Goal: Task Accomplishment & Management: Manage account settings

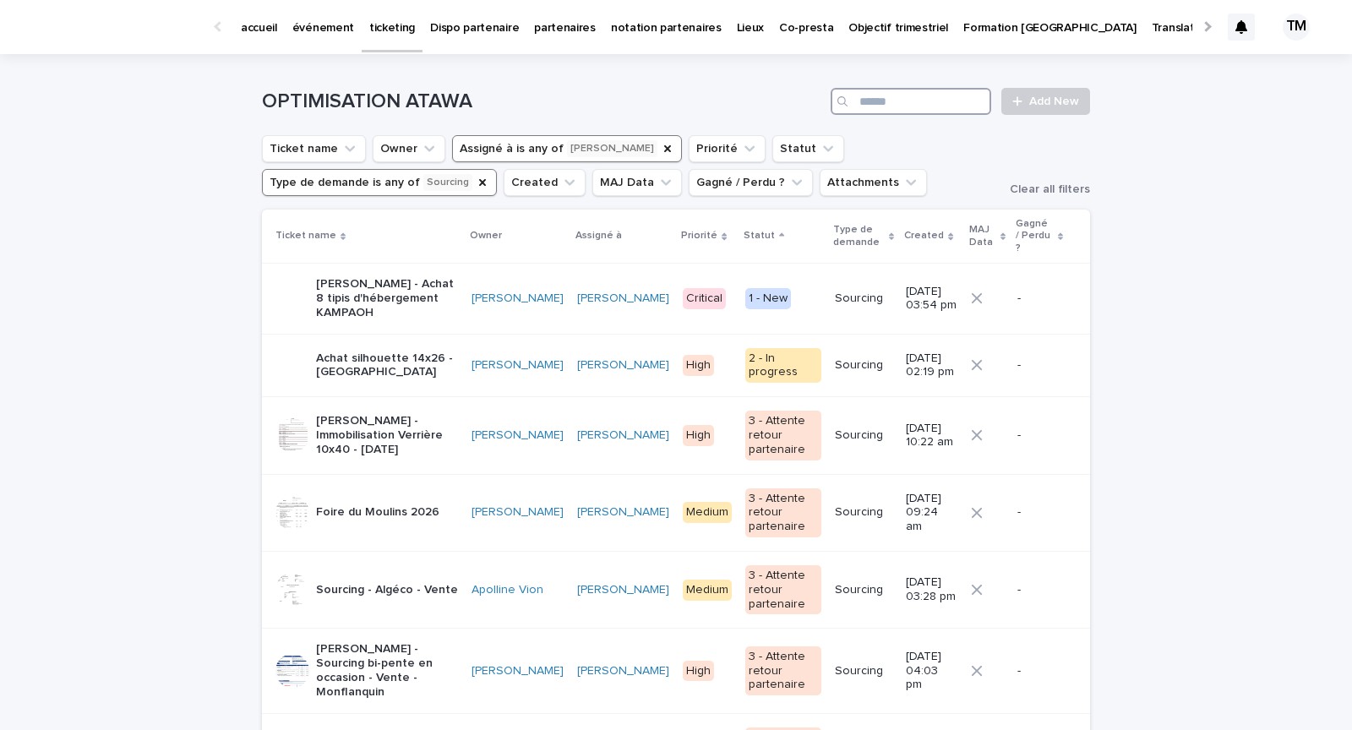
click at [896, 103] on input "Search" at bounding box center [911, 101] width 161 height 27
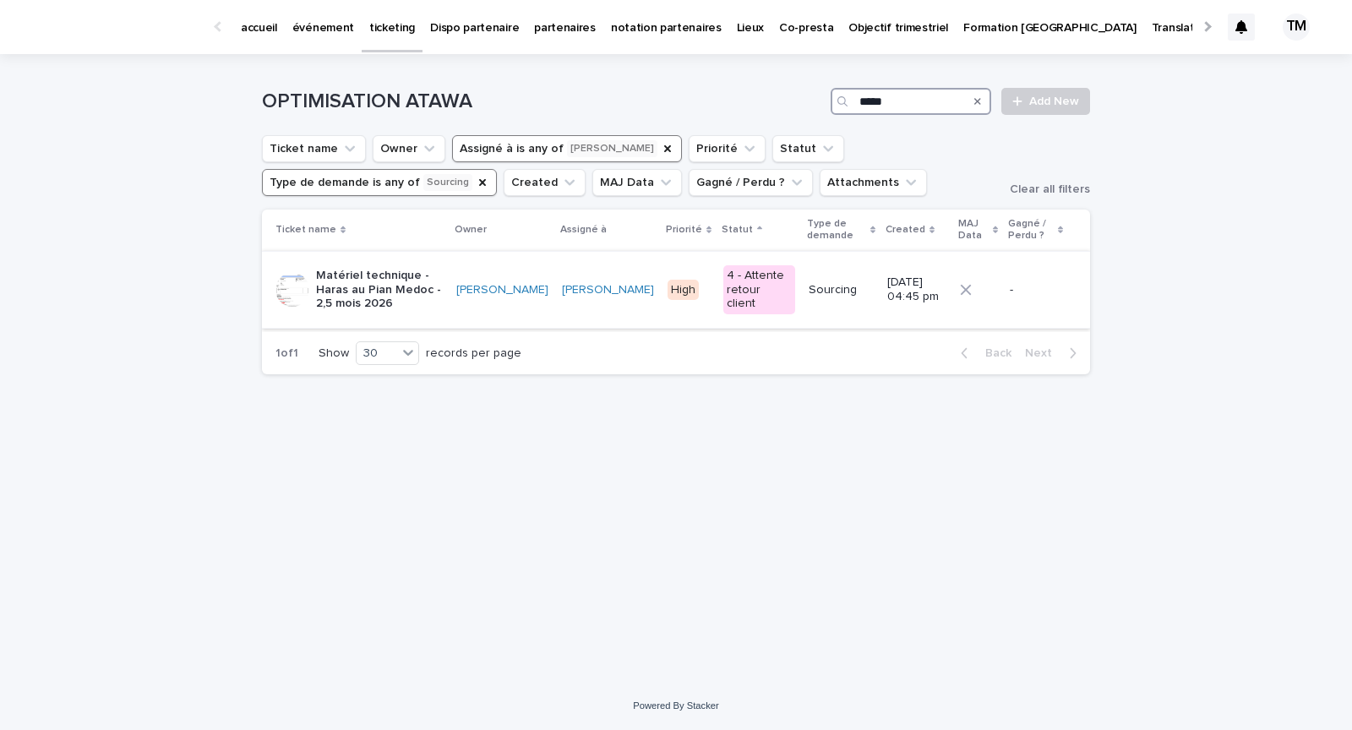
type input "*****"
click at [399, 278] on p "Matériel technique - Haras au Pian Medoc - 2,5 mois 2026" at bounding box center [379, 290] width 127 height 42
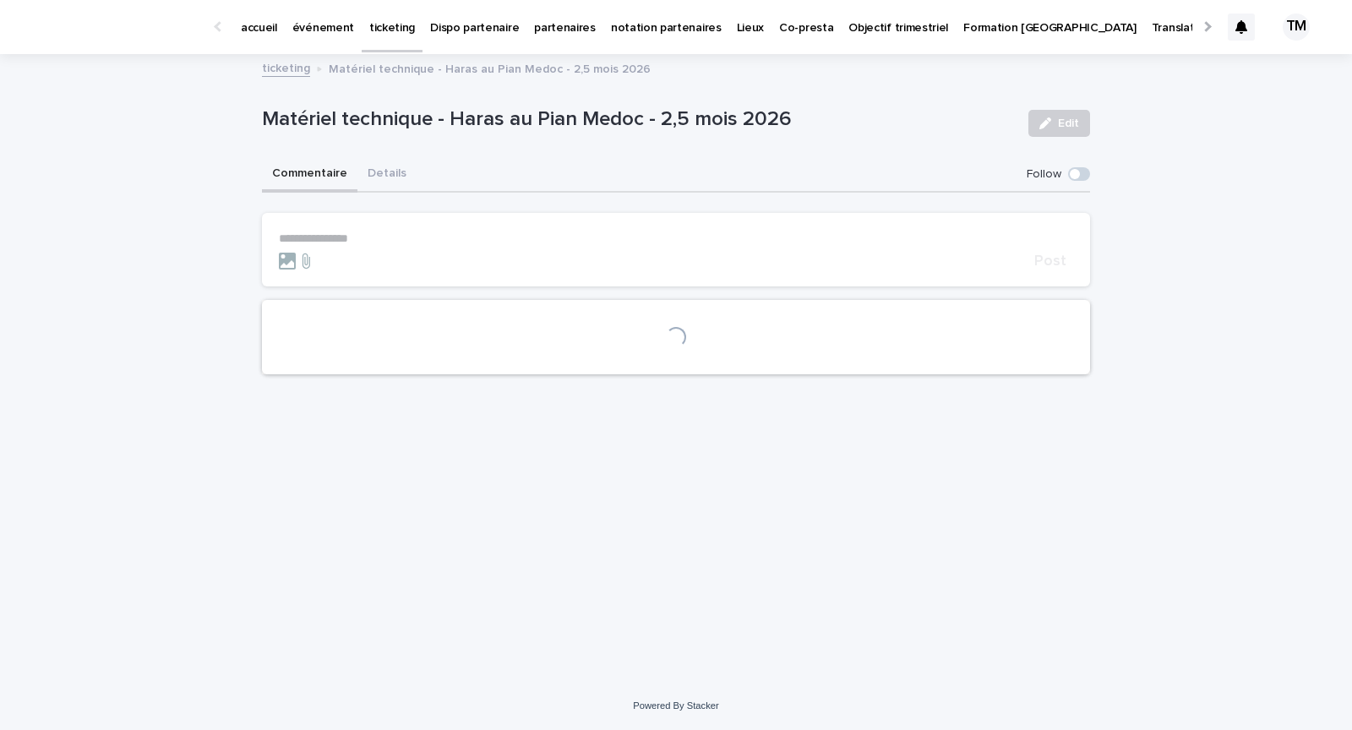
click at [399, 173] on button "Details" at bounding box center [386, 174] width 59 height 35
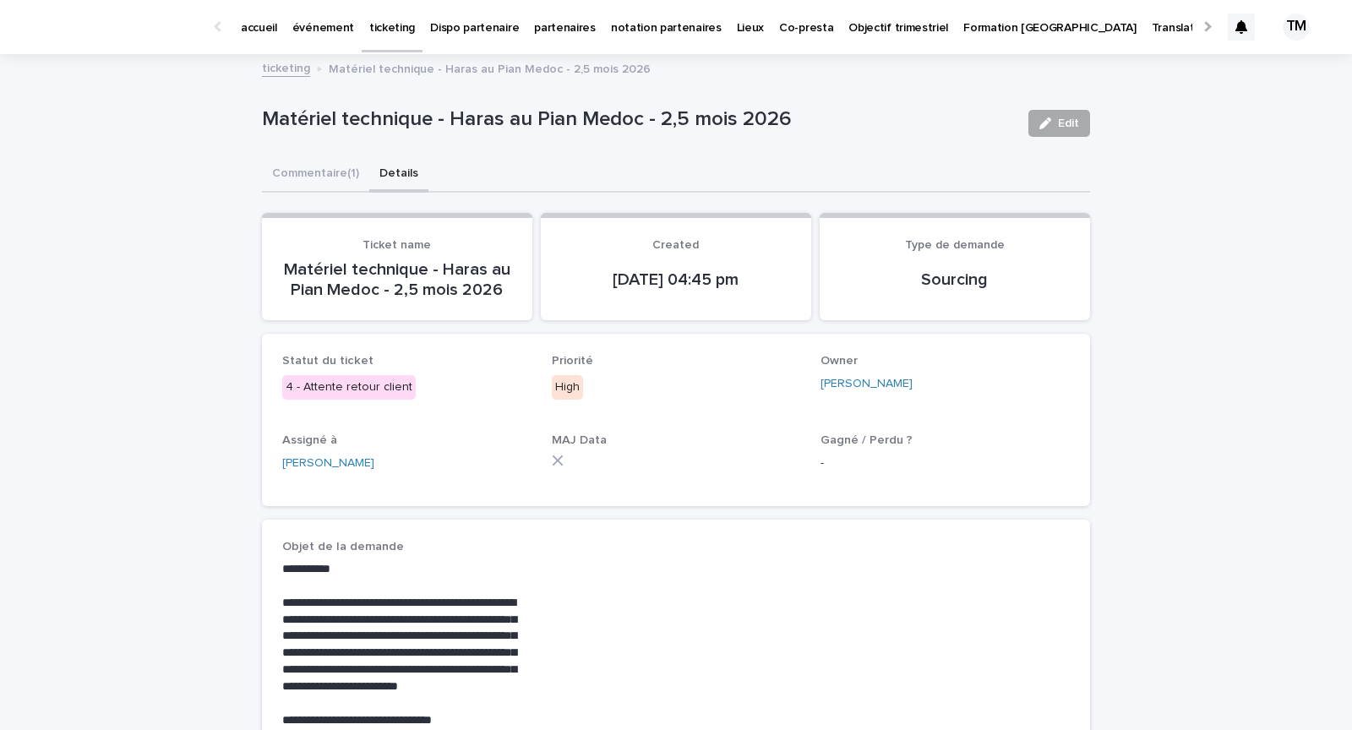
click at [1059, 133] on button "Edit" at bounding box center [1059, 123] width 62 height 27
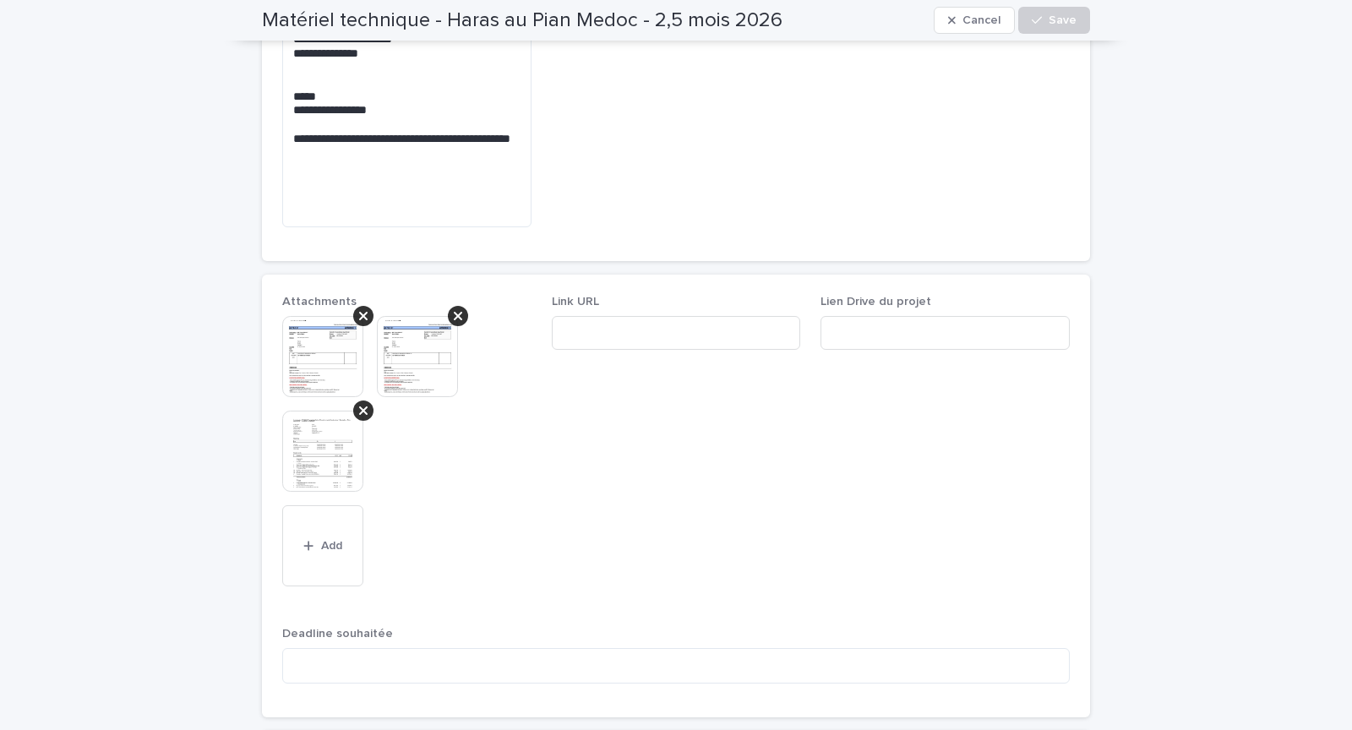
scroll to position [828, 0]
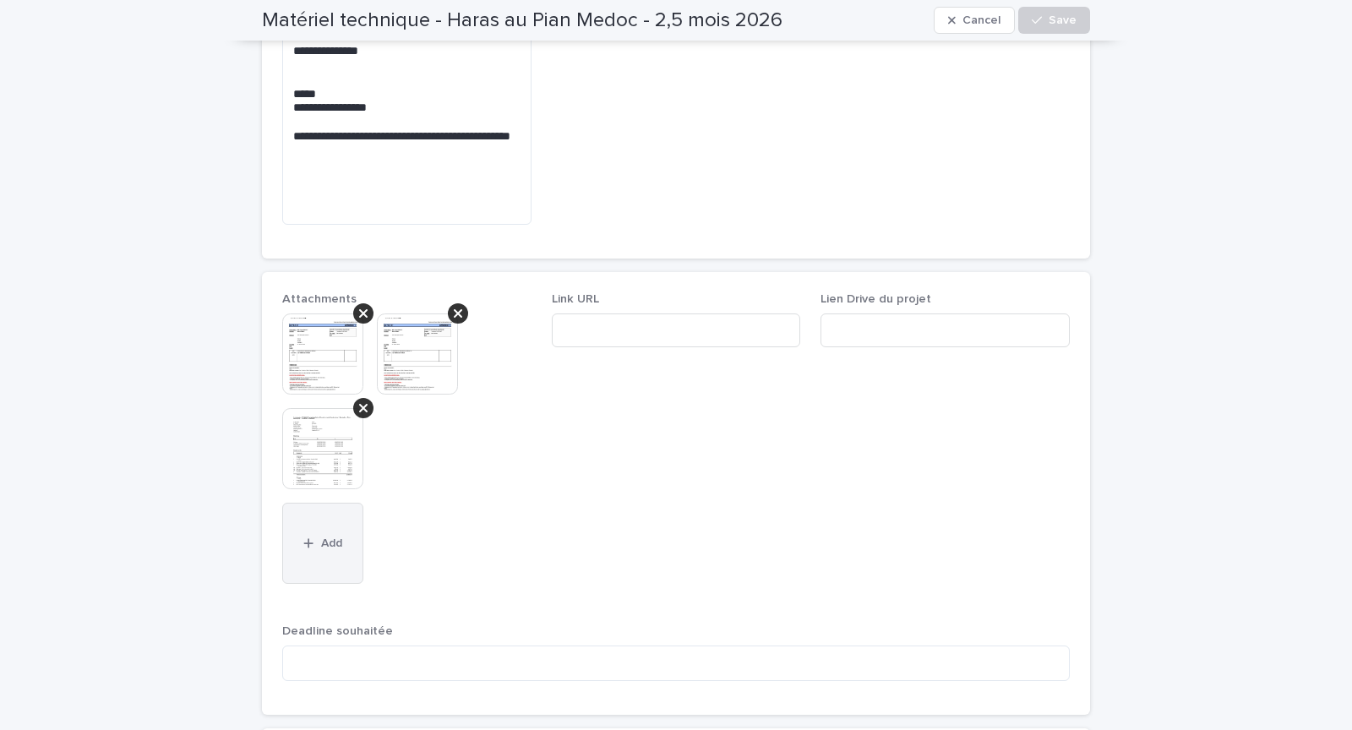
click at [304, 504] on button "Add" at bounding box center [322, 543] width 81 height 81
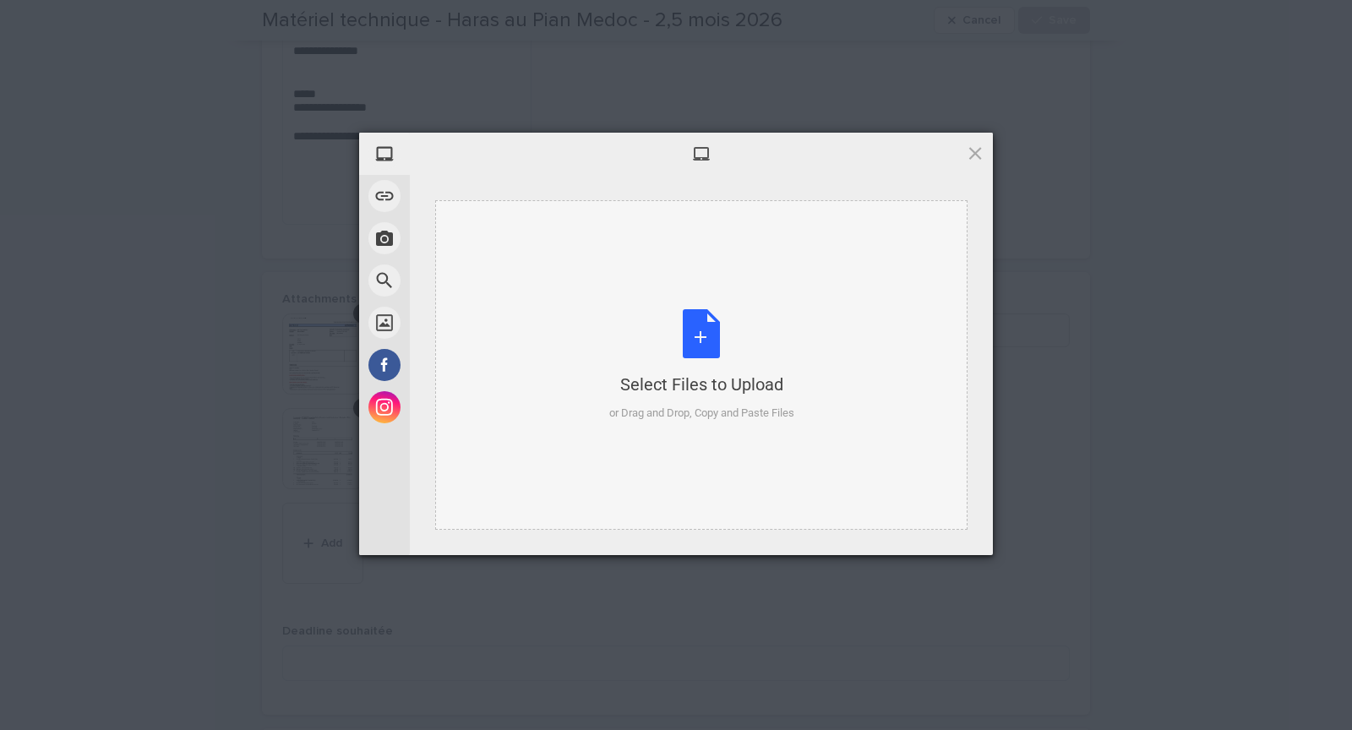
click at [723, 330] on div "Select Files to Upload or Drag and Drop, Copy and Paste Files" at bounding box center [701, 365] width 185 height 112
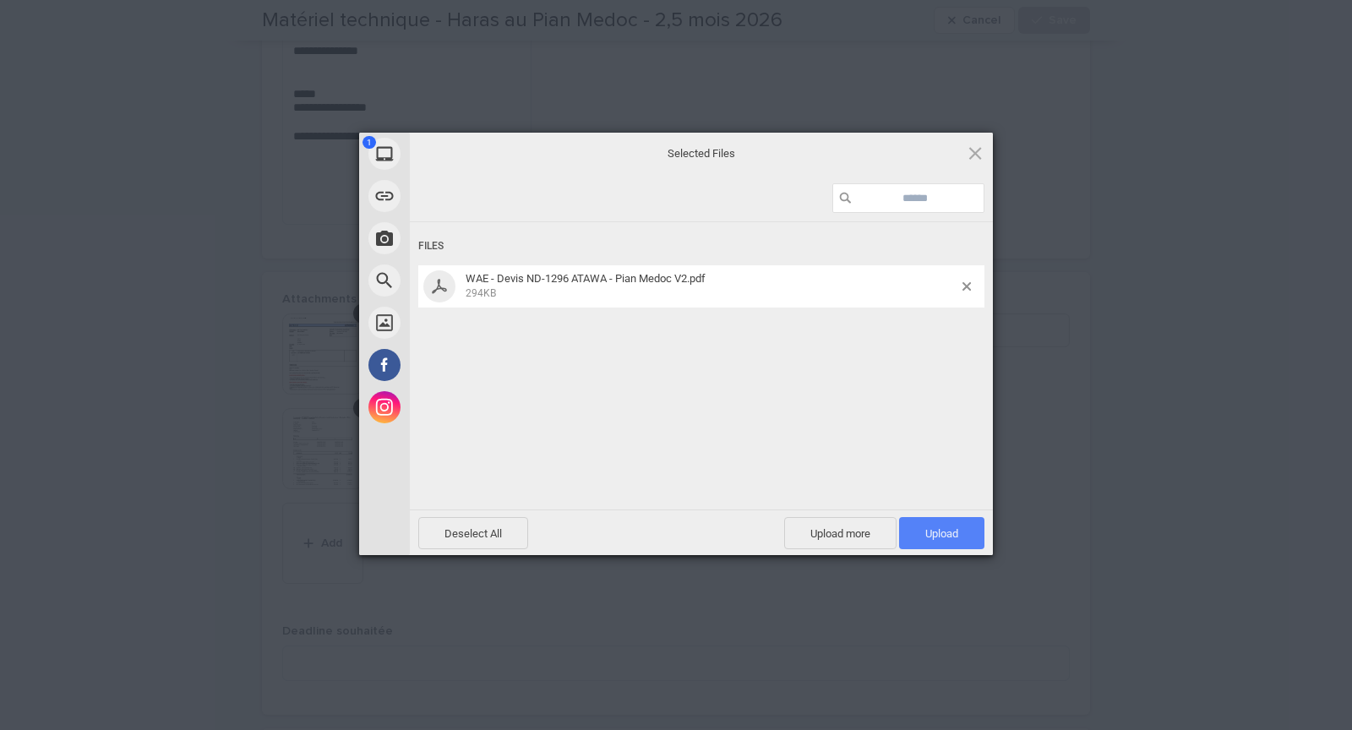
click at [943, 528] on span "Upload 1" at bounding box center [941, 533] width 33 height 13
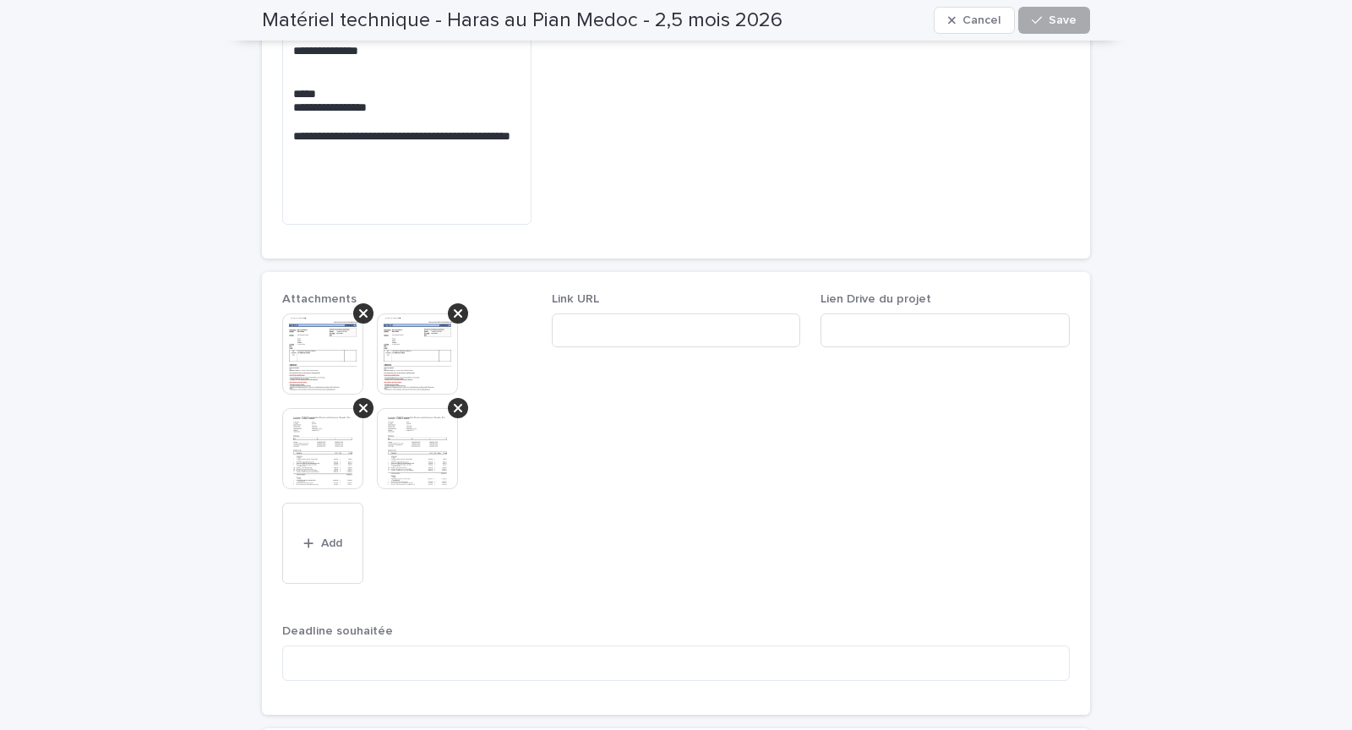
click at [1049, 19] on div "button" at bounding box center [1040, 20] width 17 height 12
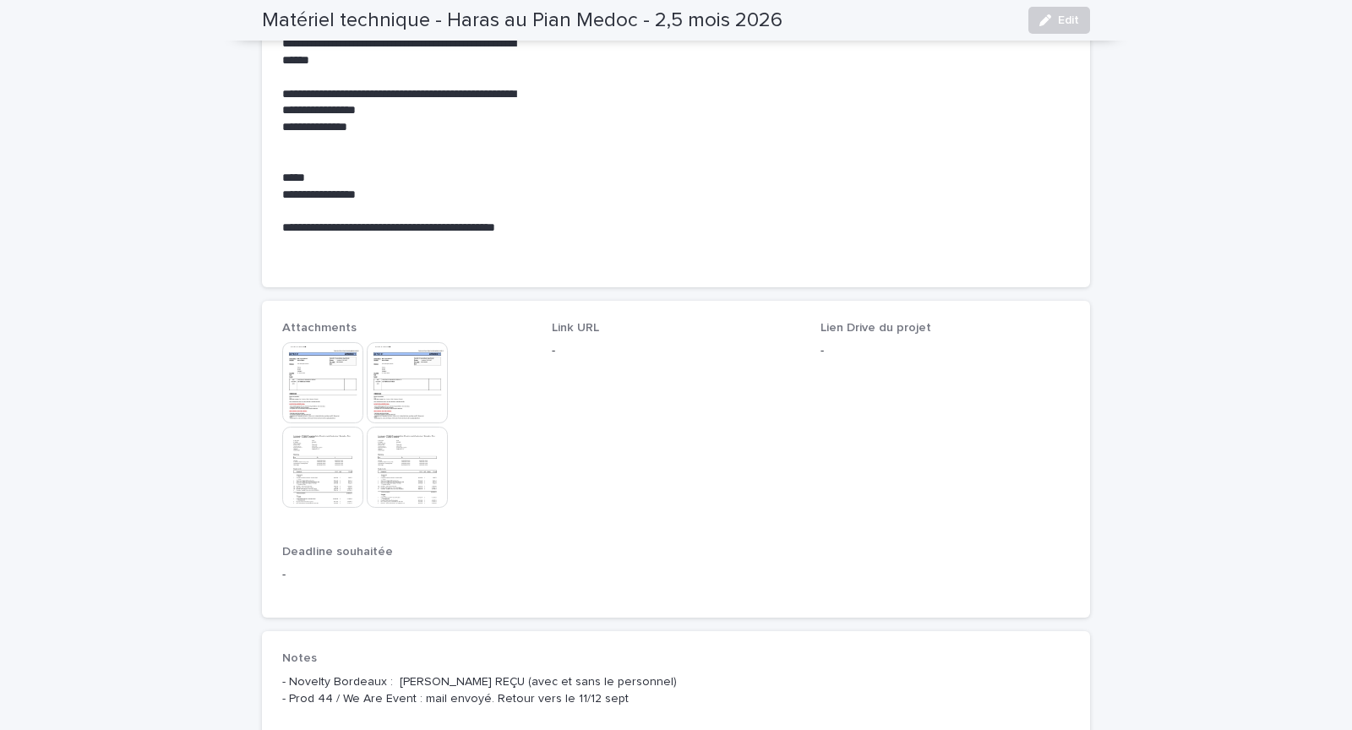
scroll to position [0, 0]
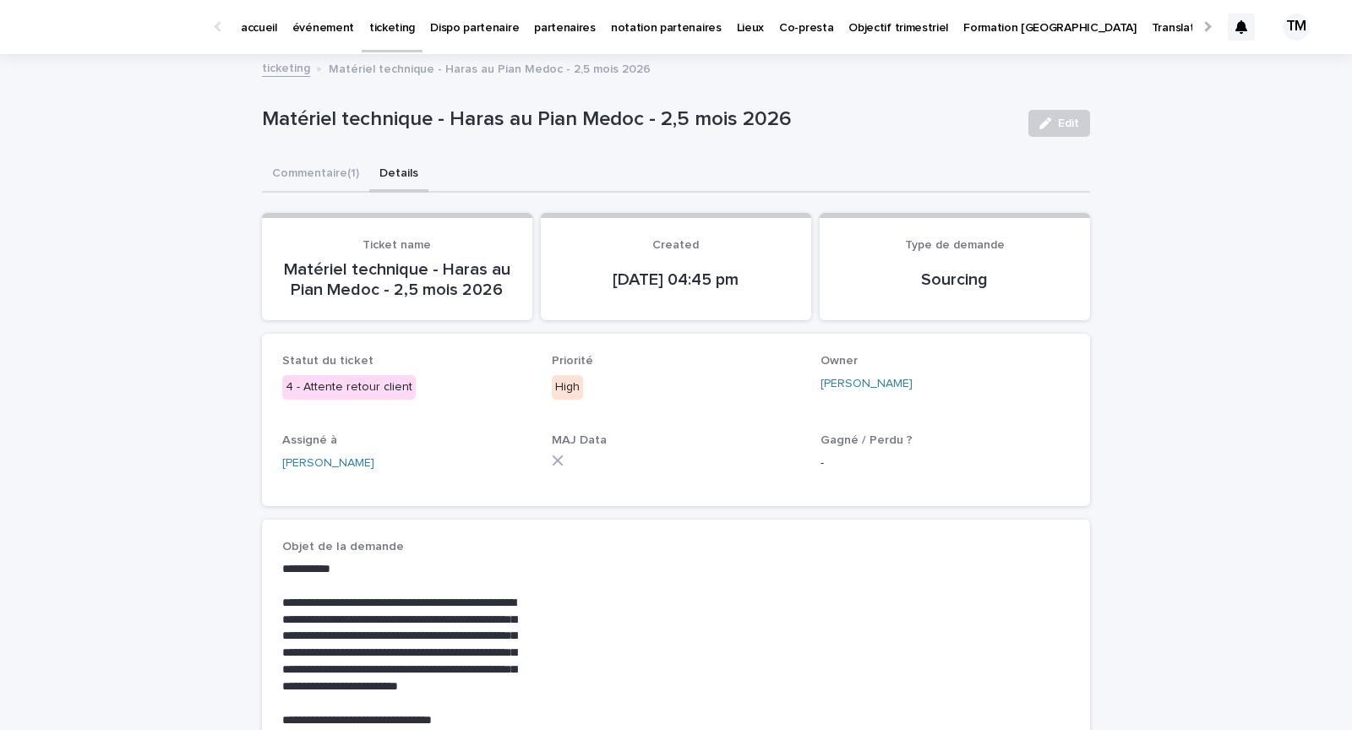
click at [666, 468] on div "MAJ Data" at bounding box center [676, 456] width 249 height 46
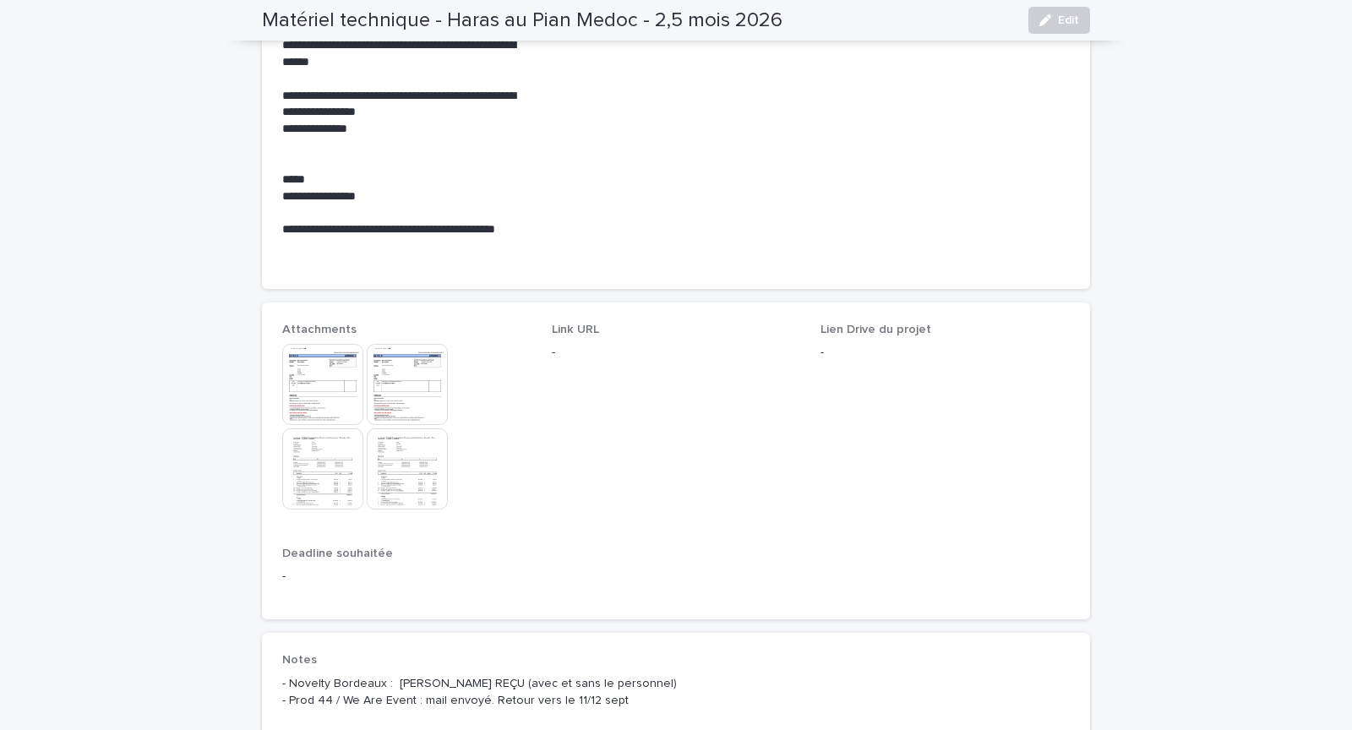
scroll to position [823, 0]
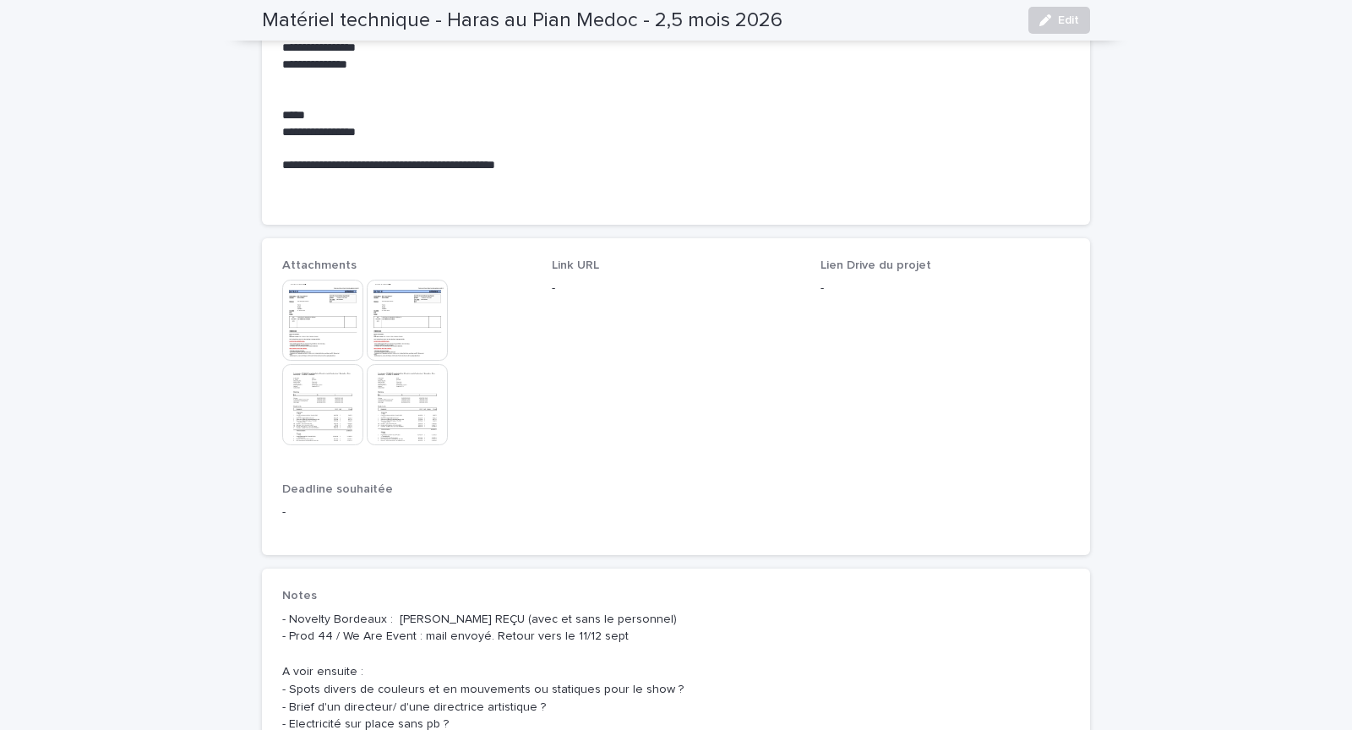
click at [411, 406] on img at bounding box center [407, 404] width 81 height 81
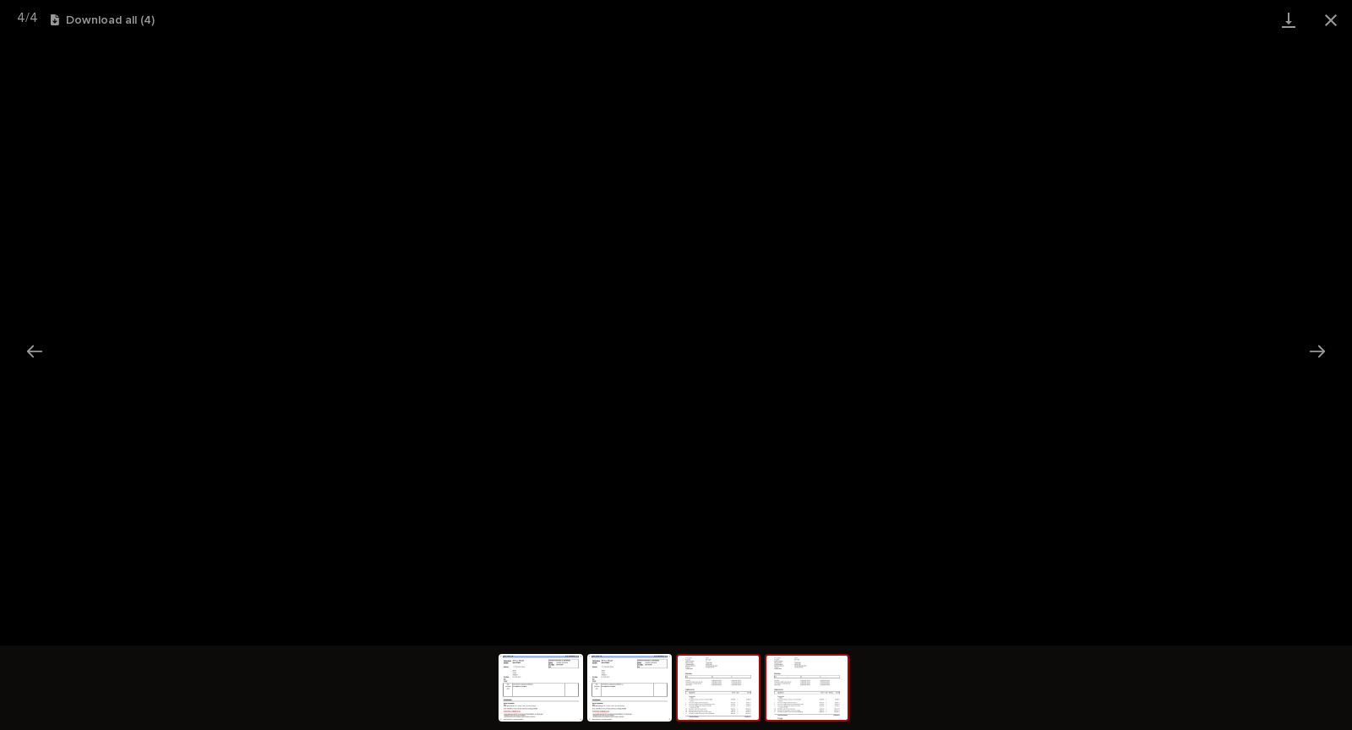
click at [695, 702] on img at bounding box center [718, 688] width 81 height 64
click at [1335, 20] on button "Close gallery" at bounding box center [1331, 20] width 42 height 40
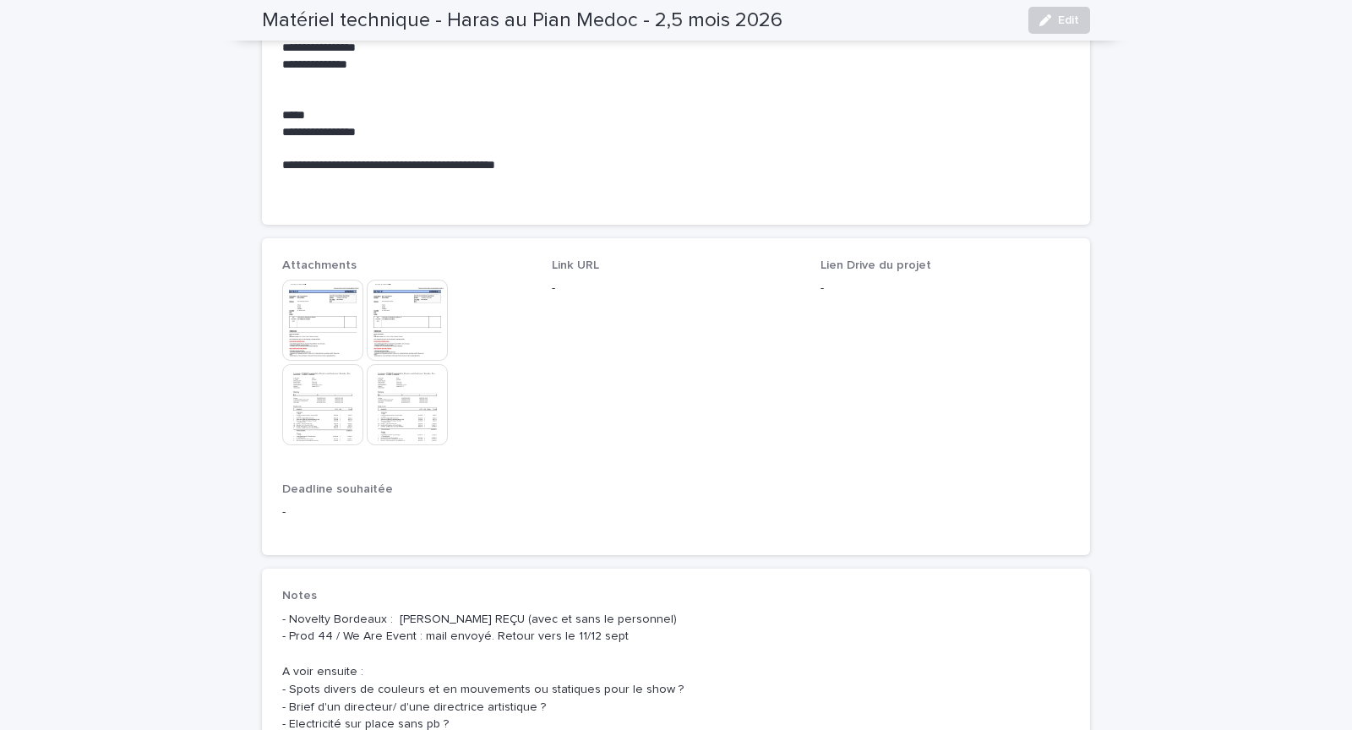
click at [399, 420] on img at bounding box center [407, 404] width 81 height 81
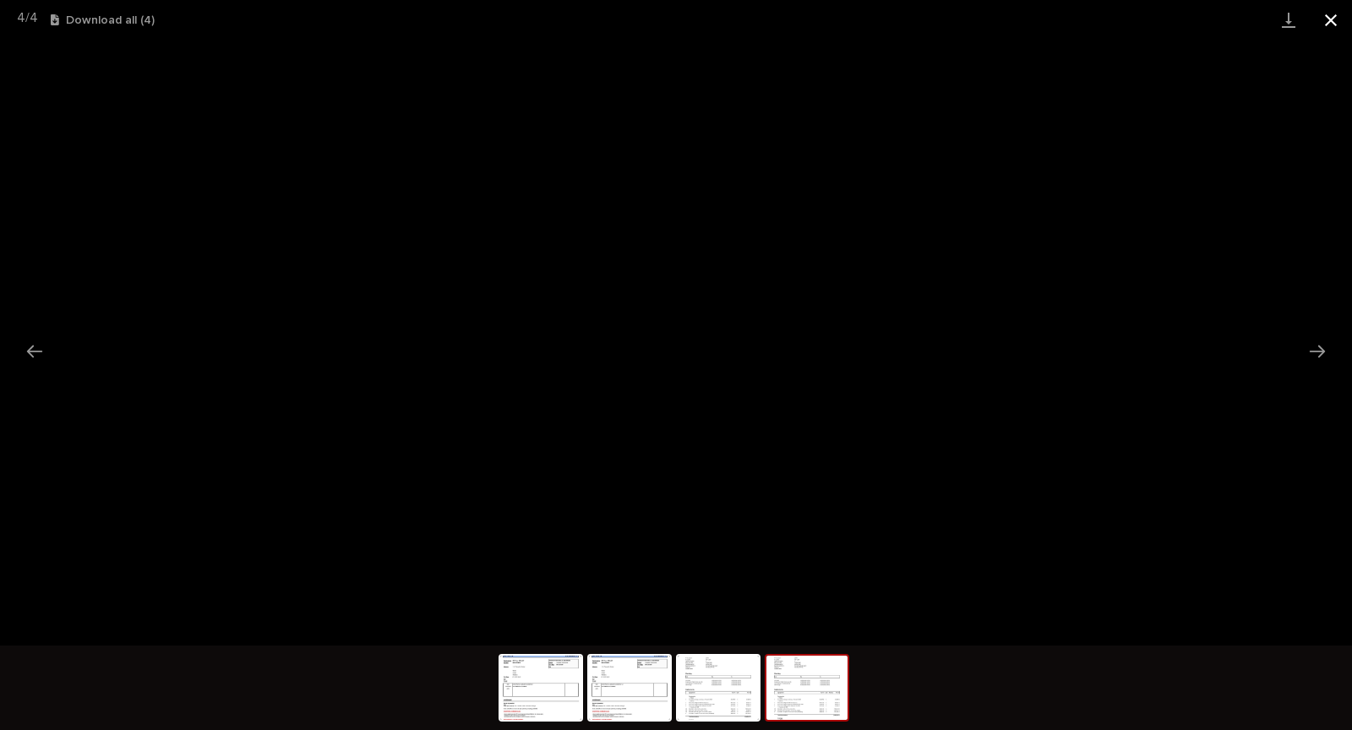
click at [1332, 23] on button "Close gallery" at bounding box center [1331, 20] width 42 height 40
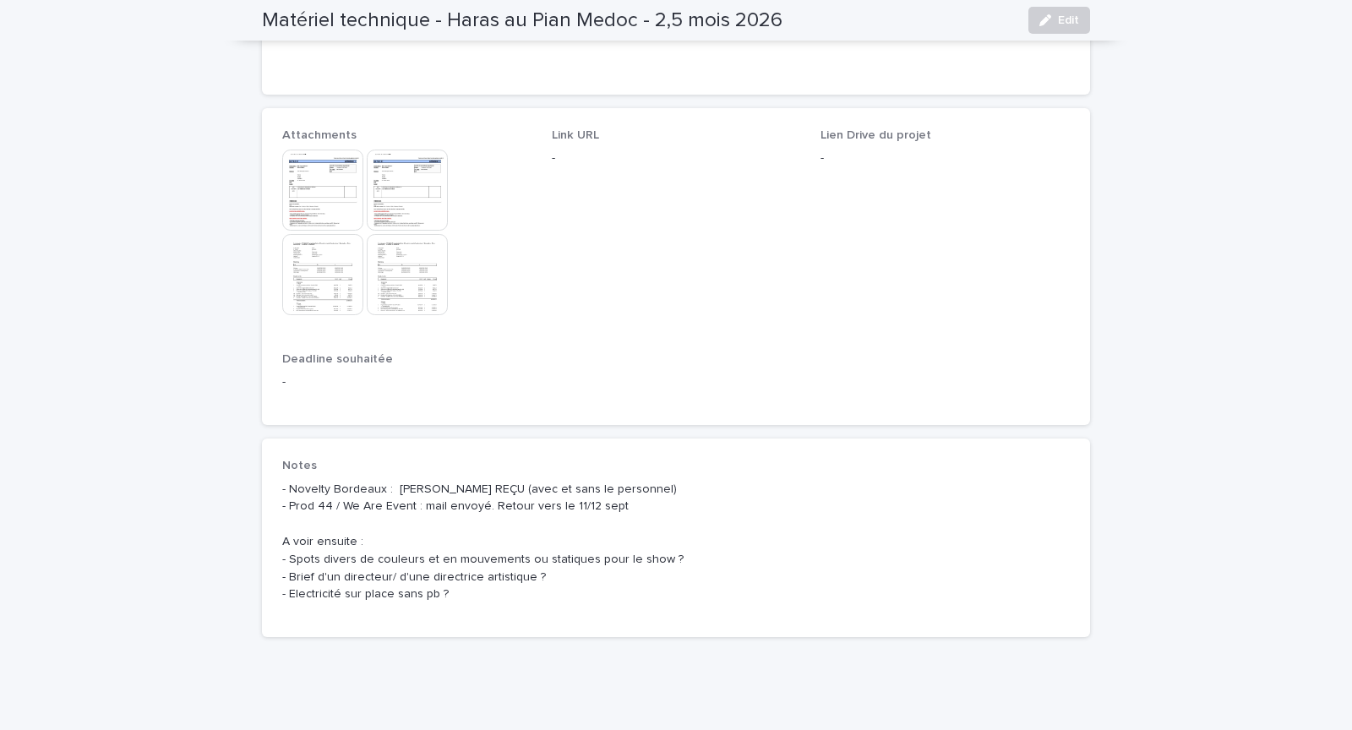
scroll to position [957, 0]
click at [1058, 8] on button "Edit" at bounding box center [1059, 20] width 62 height 27
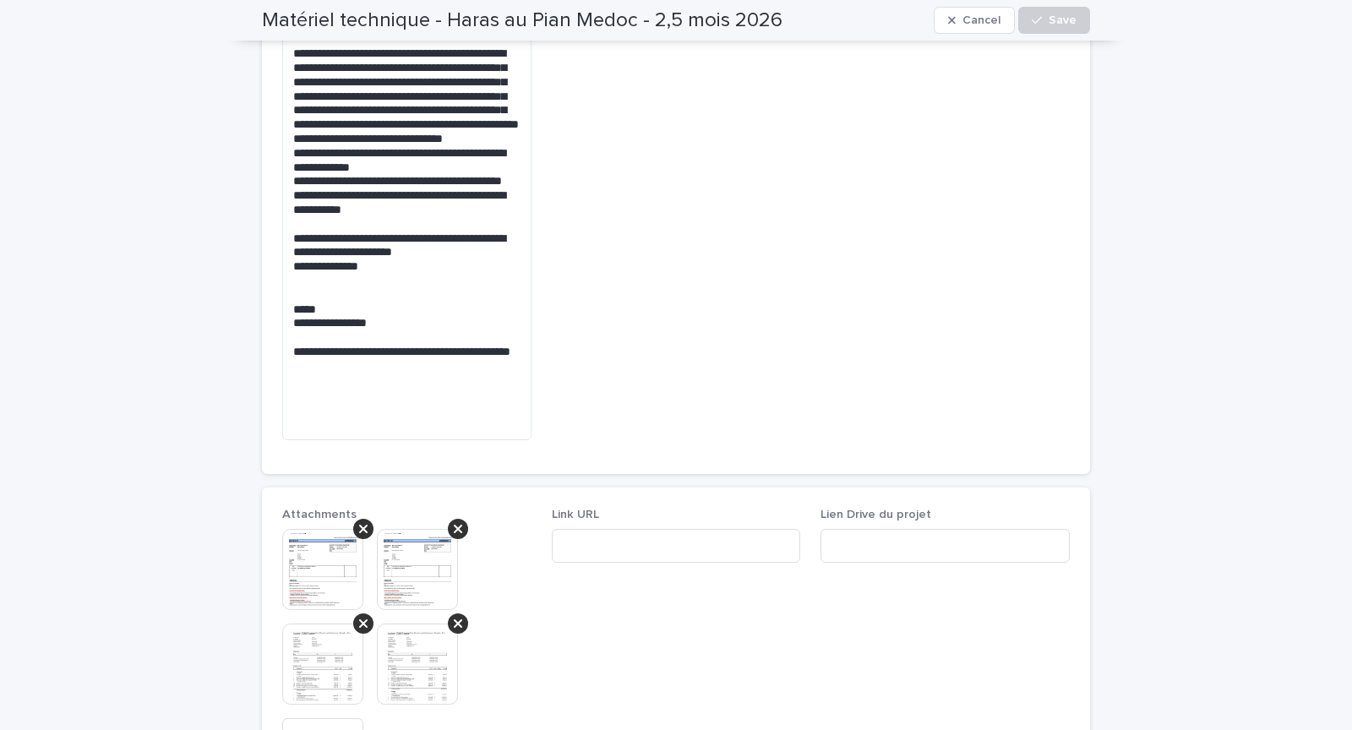
scroll to position [1139, 0]
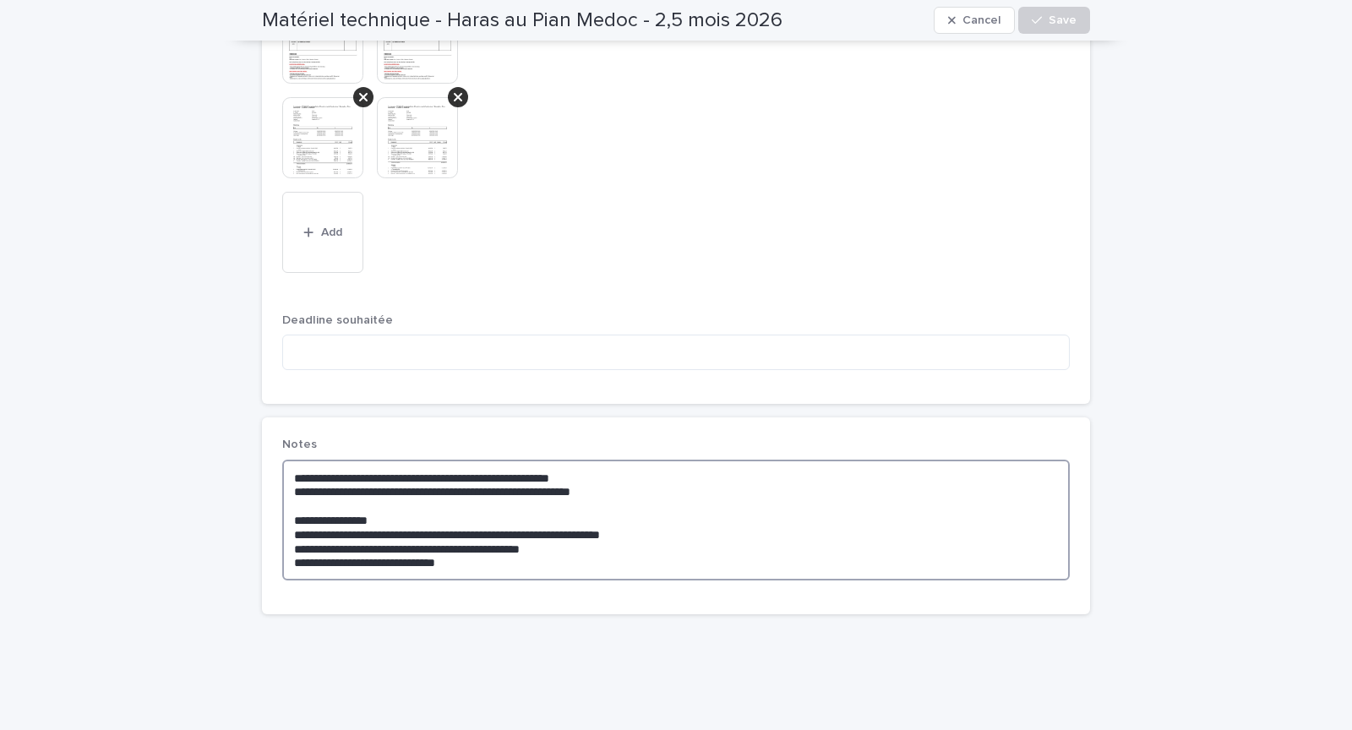
click at [625, 468] on textarea "**********" at bounding box center [675, 520] width 787 height 121
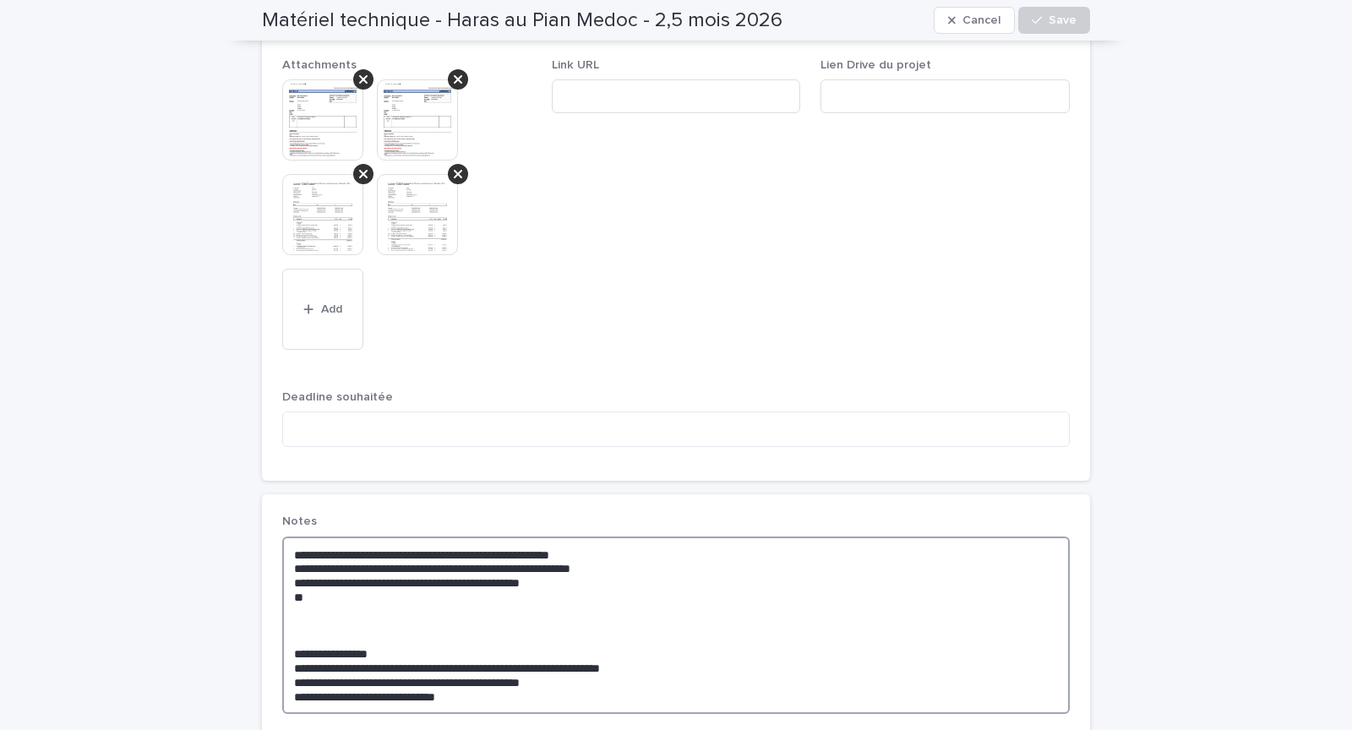
scroll to position [1052, 0]
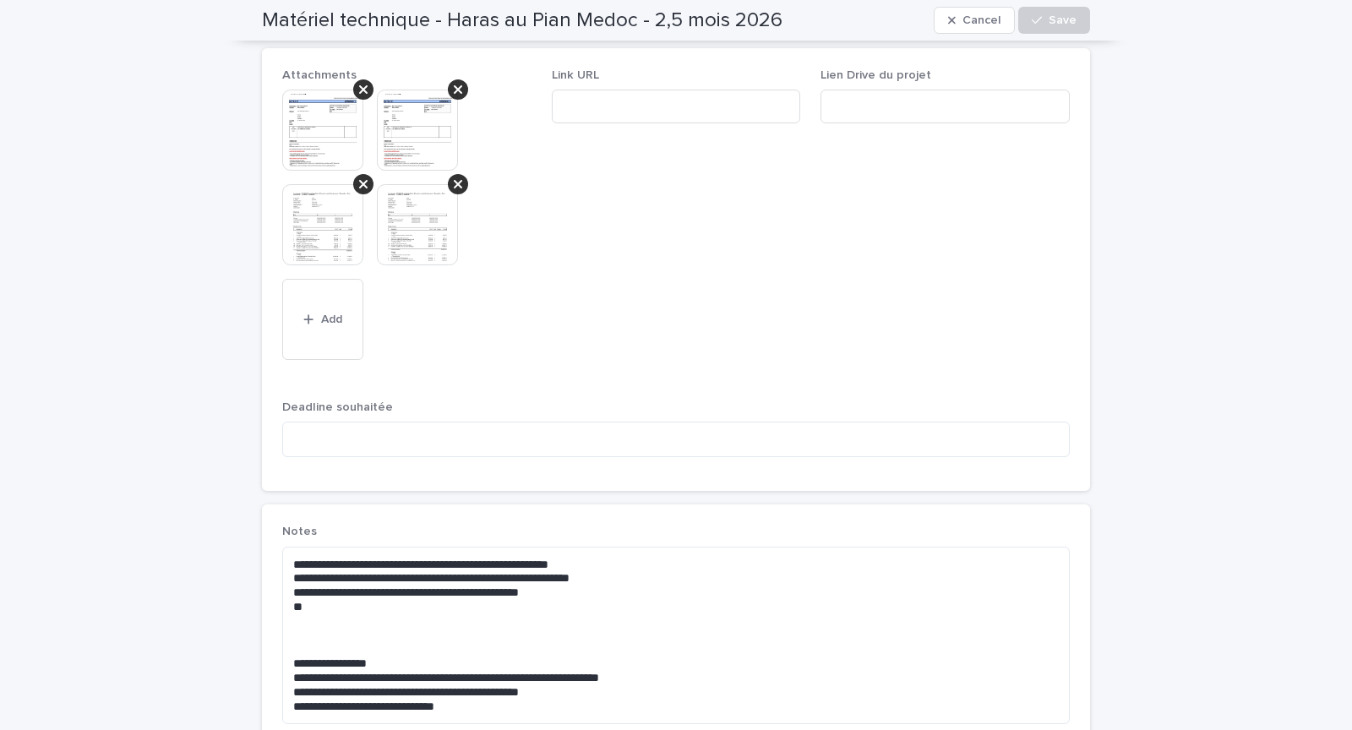
click at [403, 213] on img at bounding box center [417, 224] width 81 height 81
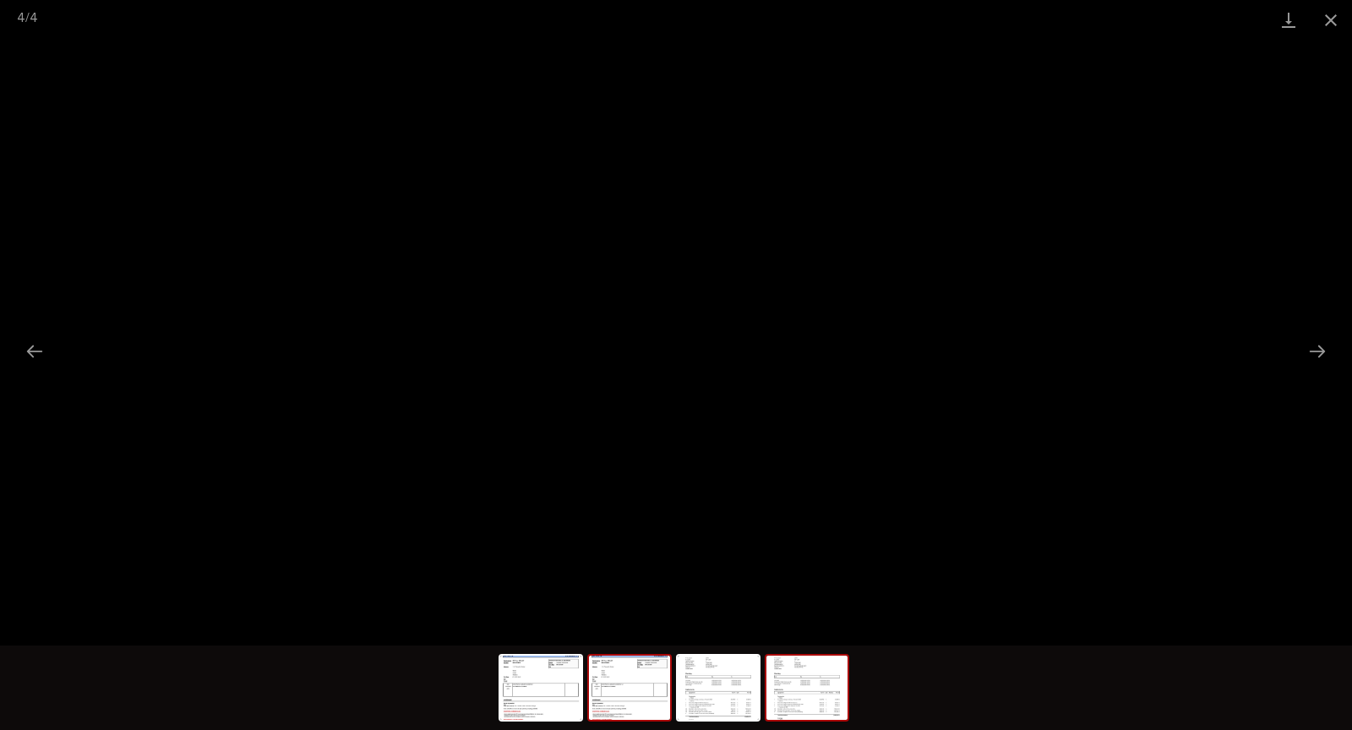
click at [626, 704] on img at bounding box center [629, 688] width 81 height 64
click at [804, 689] on img at bounding box center [806, 688] width 81 height 64
click at [624, 692] on img at bounding box center [629, 688] width 81 height 64
click at [793, 688] on img at bounding box center [806, 688] width 81 height 64
click at [626, 700] on img at bounding box center [629, 688] width 81 height 64
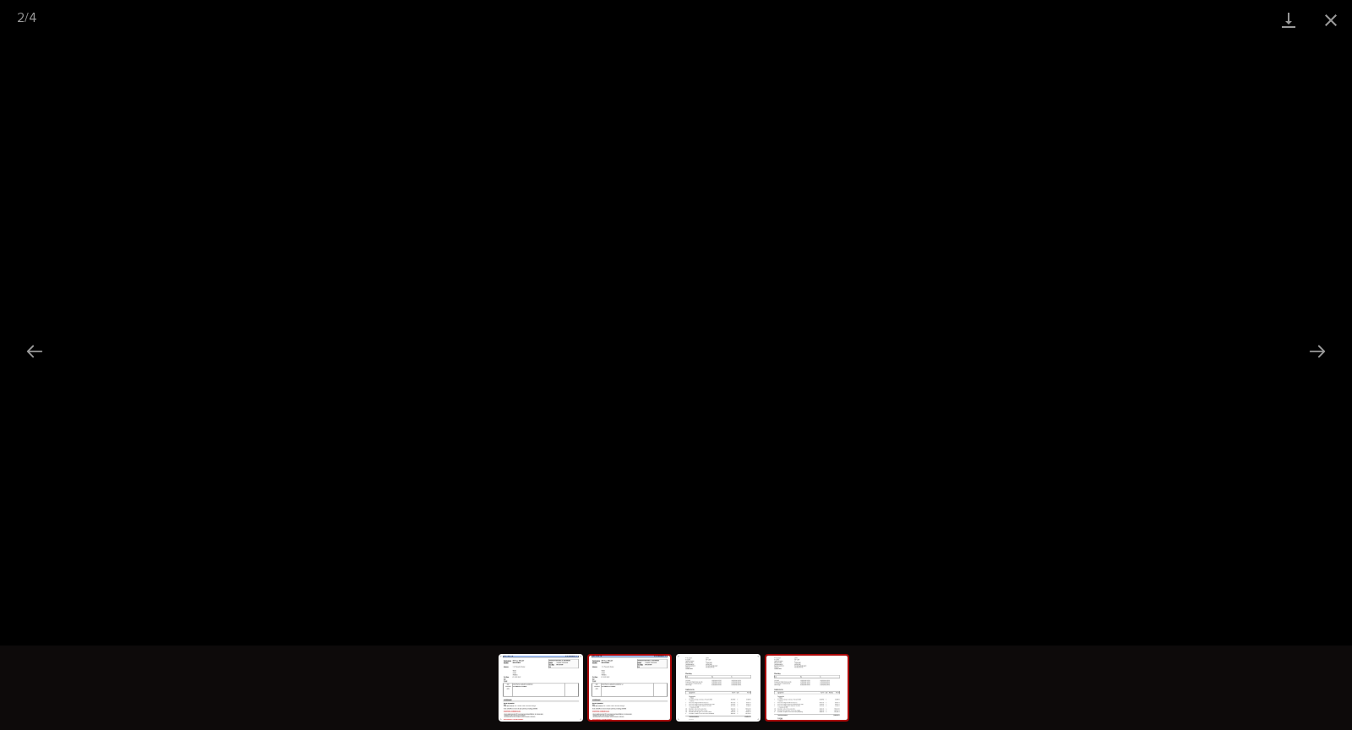
click at [808, 695] on img at bounding box center [806, 688] width 81 height 64
click at [626, 684] on img at bounding box center [629, 688] width 81 height 64
click at [794, 692] on img at bounding box center [806, 688] width 81 height 64
click at [633, 684] on img at bounding box center [629, 688] width 81 height 64
click at [803, 694] on img at bounding box center [806, 688] width 81 height 64
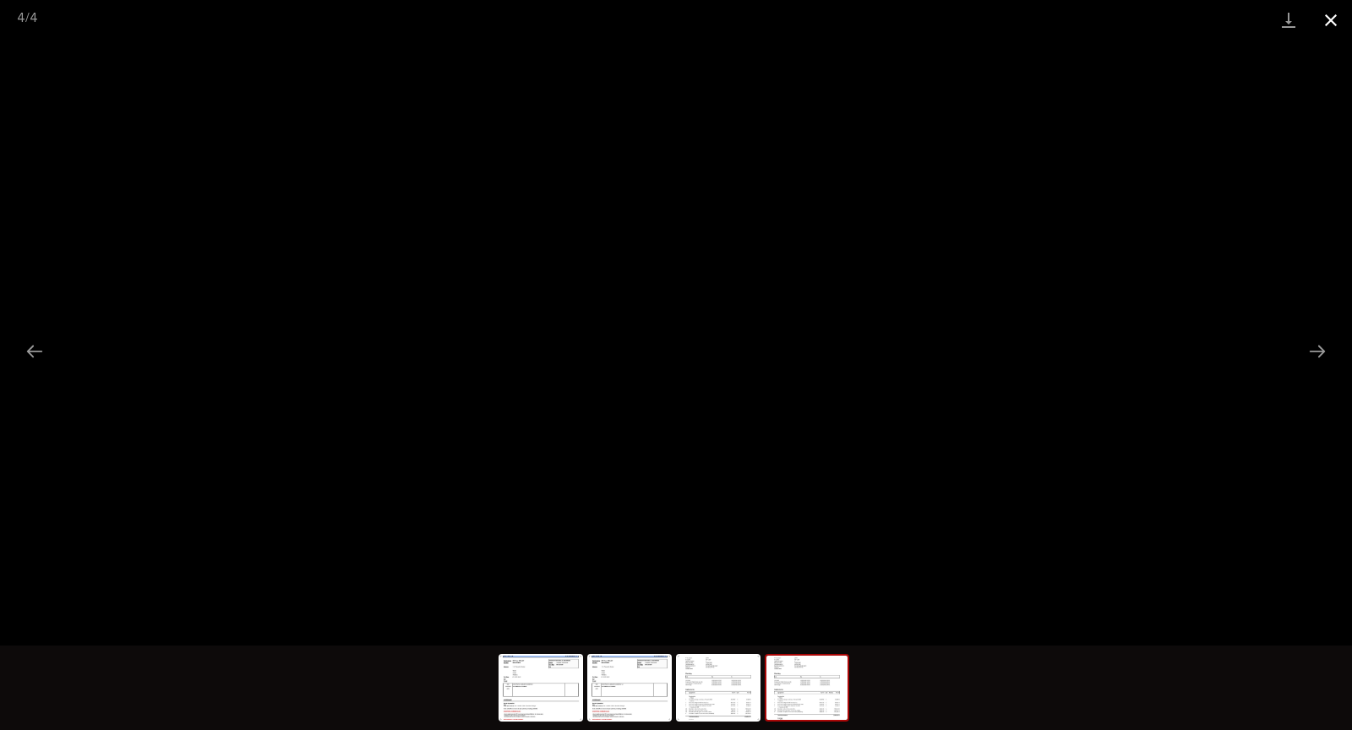
click at [1343, 22] on button "Close gallery" at bounding box center [1331, 20] width 42 height 40
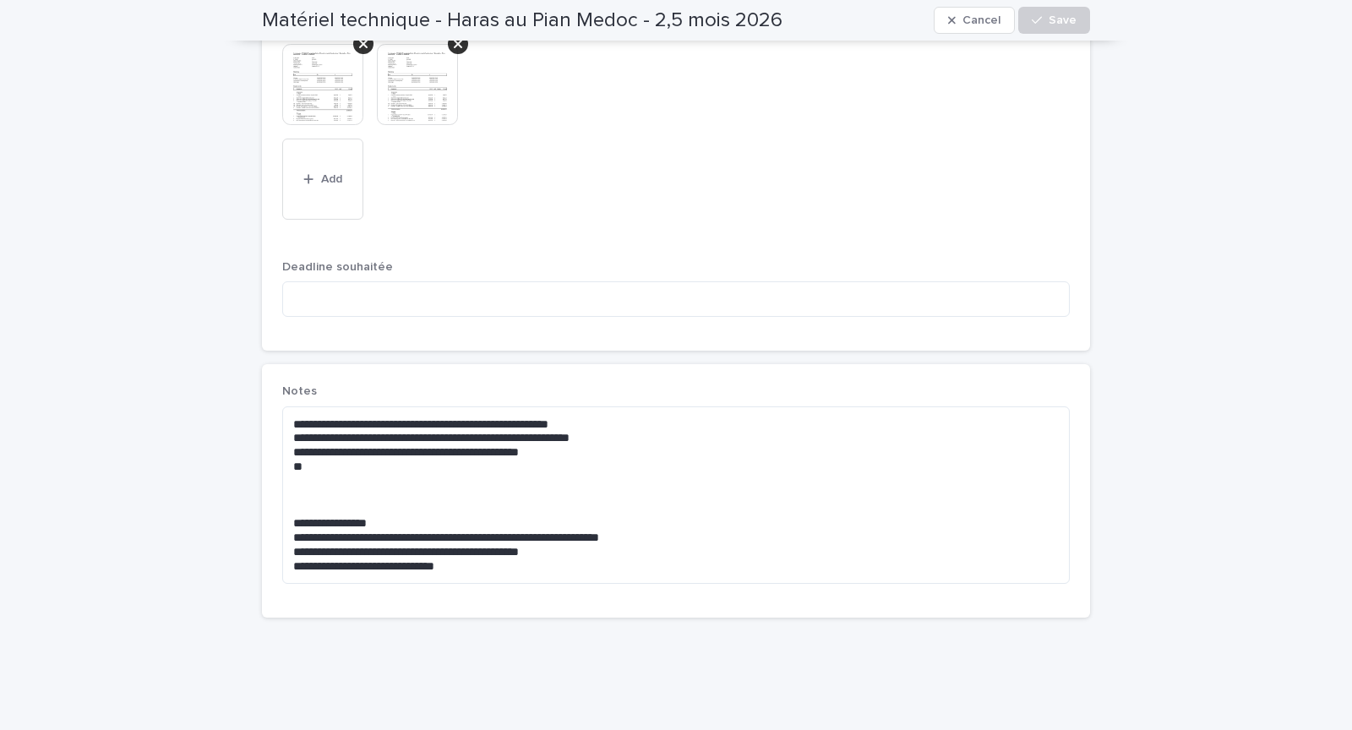
scroll to position [1196, 0]
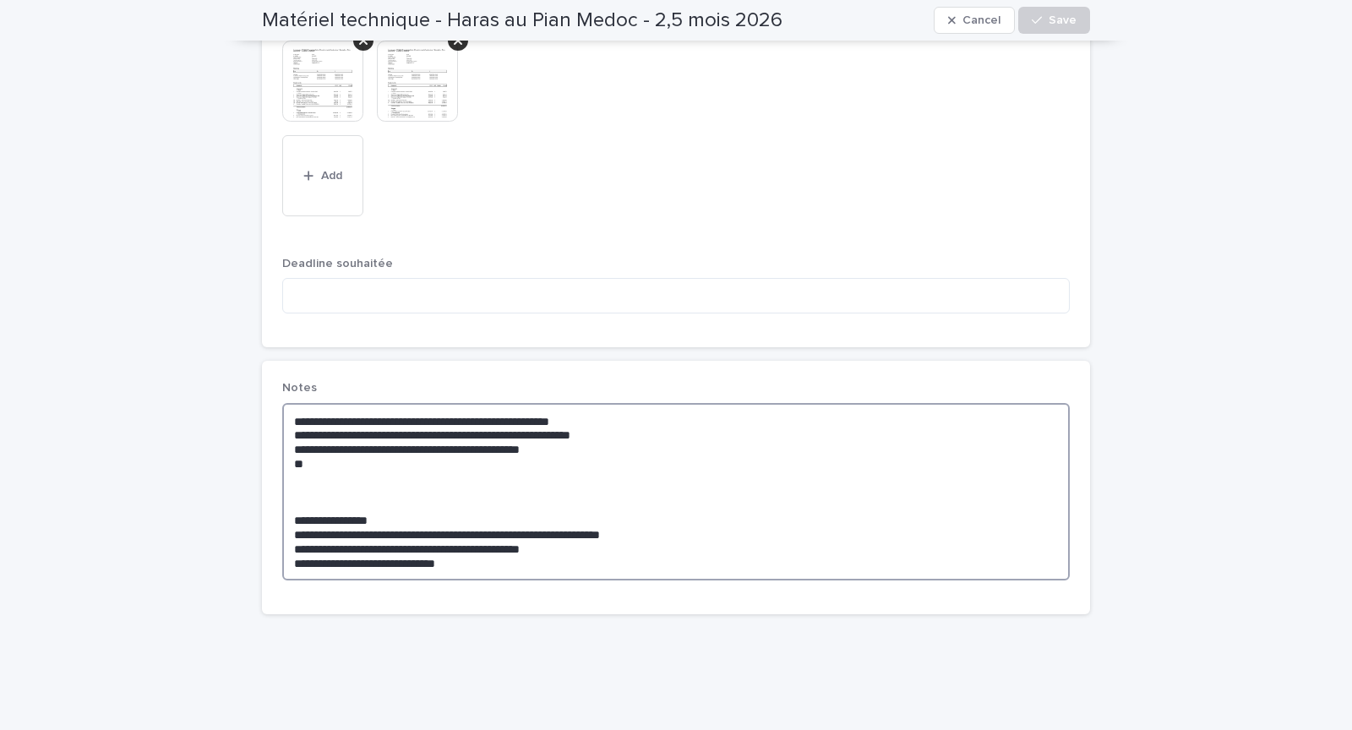
click at [403, 438] on textarea "**********" at bounding box center [675, 491] width 787 height 177
click at [307, 420] on textarea "**********" at bounding box center [675, 491] width 787 height 177
click at [428, 432] on textarea "**********" at bounding box center [675, 491] width 787 height 177
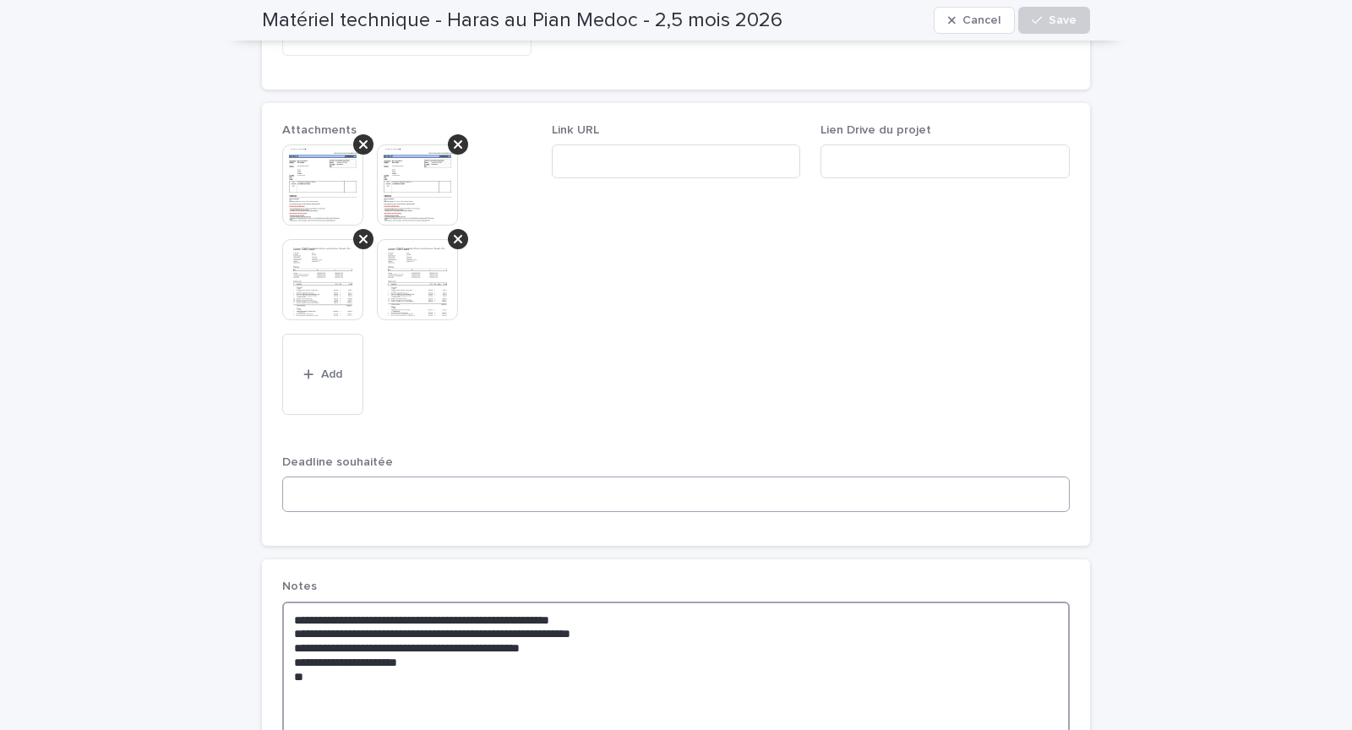
scroll to position [976, 0]
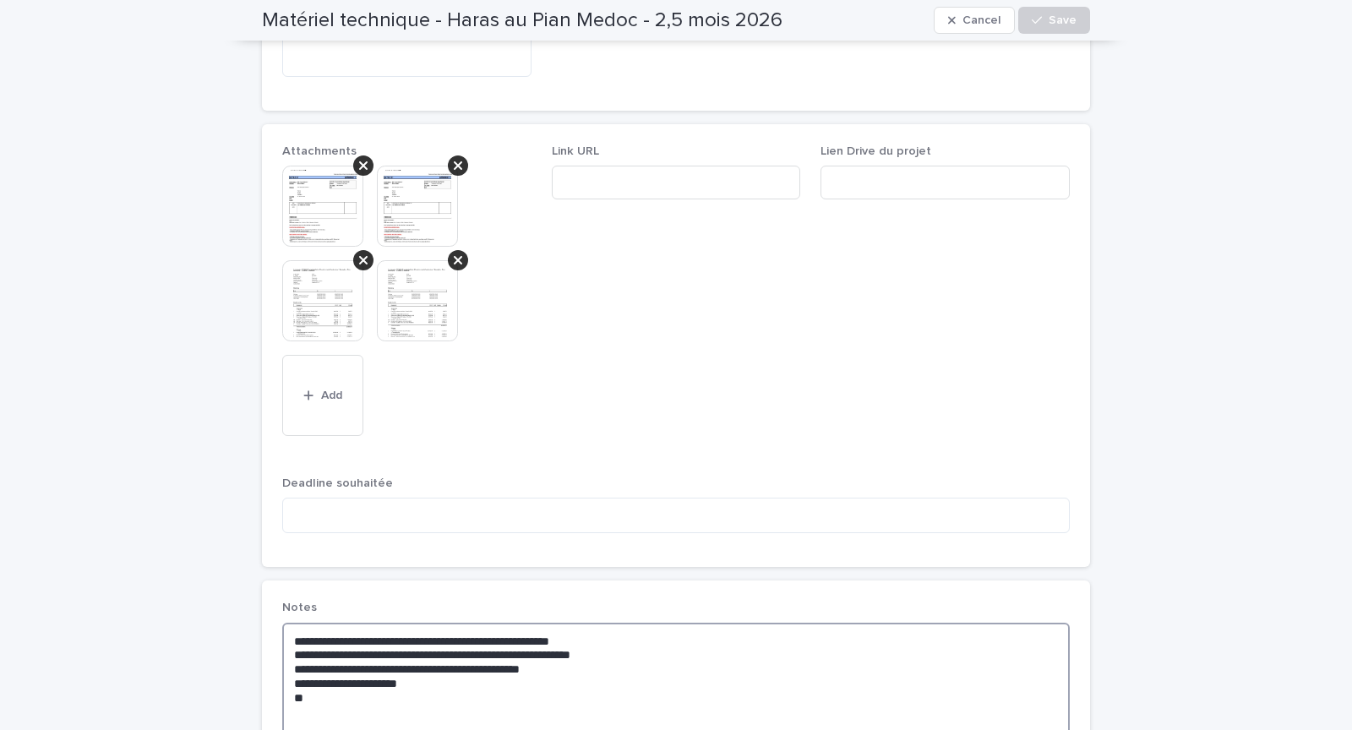
type textarea "**********"
click at [428, 292] on img at bounding box center [417, 300] width 81 height 81
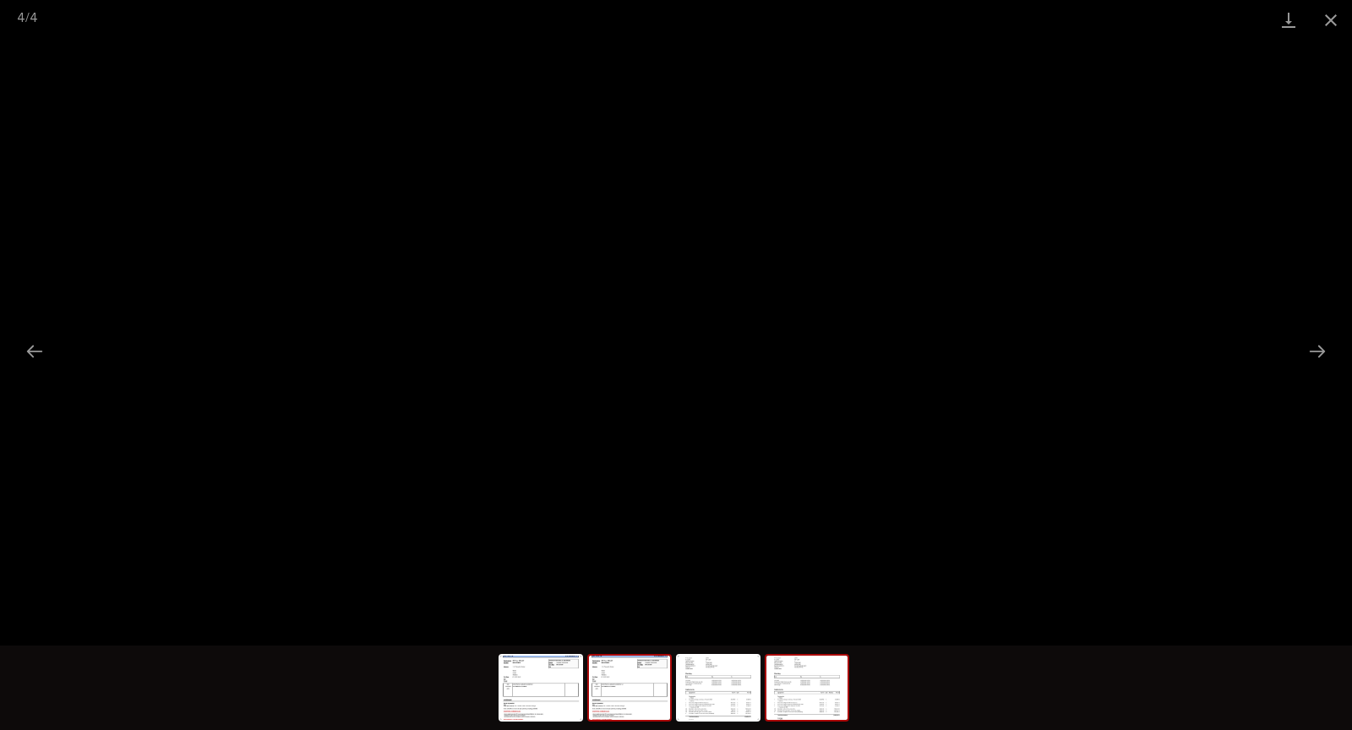
click at [646, 683] on img at bounding box center [629, 688] width 81 height 64
click at [789, 692] on img at bounding box center [806, 688] width 81 height 64
click at [1328, 19] on button "Close gallery" at bounding box center [1331, 20] width 42 height 40
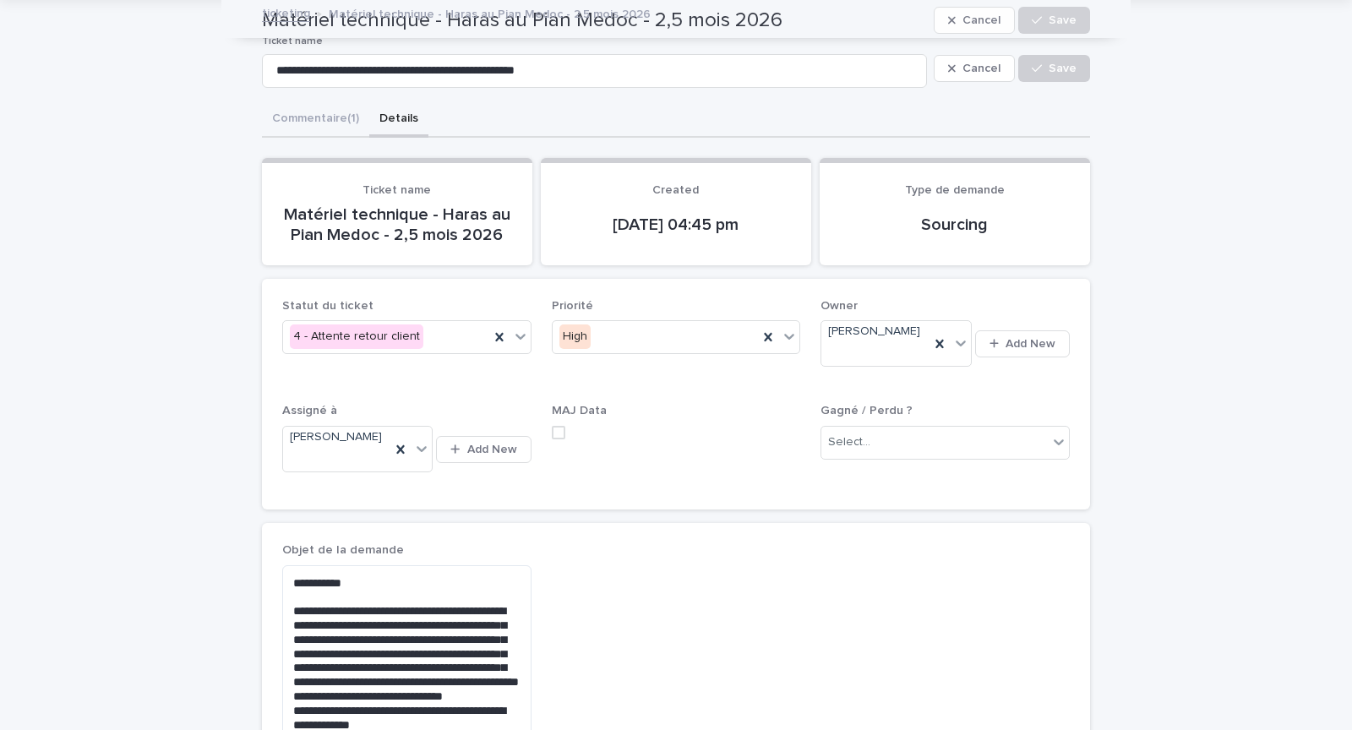
scroll to position [0, 0]
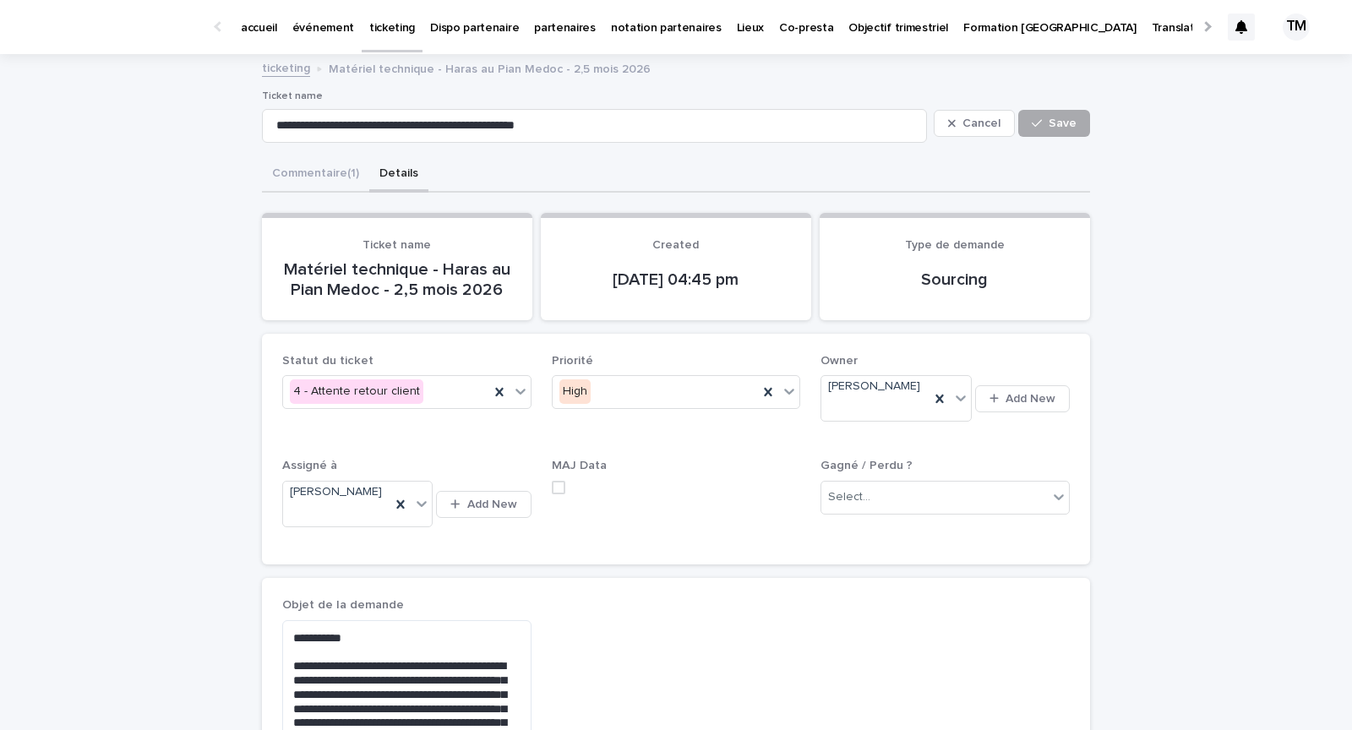
click at [1044, 127] on div "button" at bounding box center [1040, 123] width 17 height 12
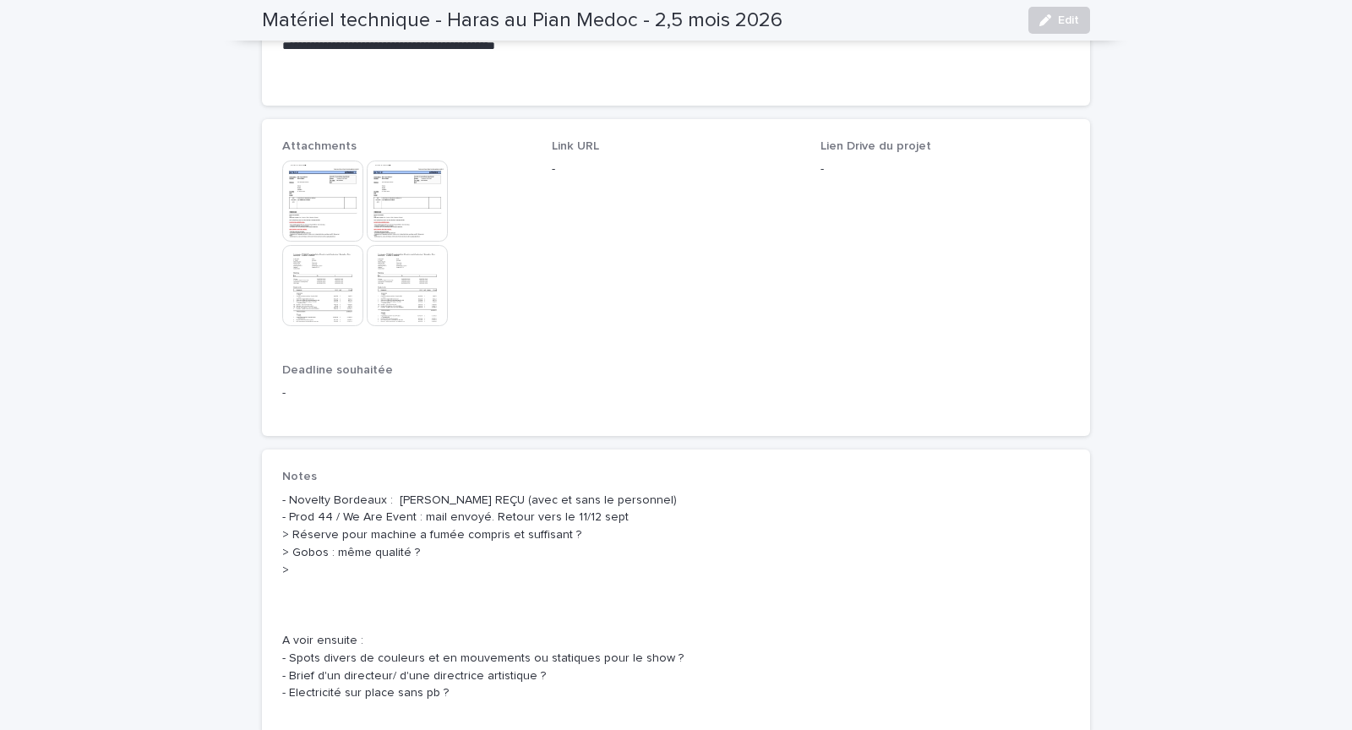
scroll to position [946, 0]
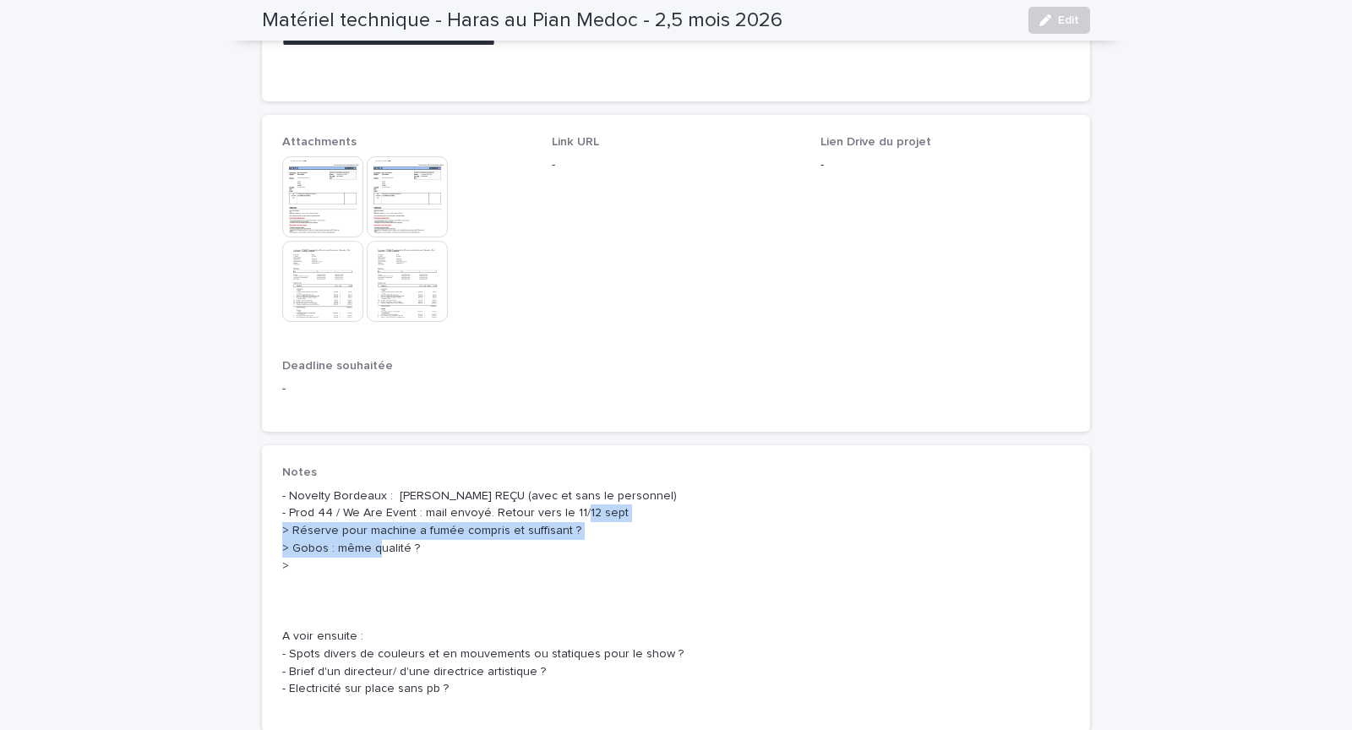
drag, startPoint x: 426, startPoint y: 549, endPoint x: 279, endPoint y: 536, distance: 147.6
click at [276, 536] on div "Notes - Novelty Bordeaux : [PERSON_NAME] REÇU (avec et sans le personnel) - Pro…" at bounding box center [676, 588] width 828 height 286
copy p "> Réserve pour machine a fumée compris et suffisant ? > Gobos : même qualité ?"
click at [618, 344] on div "Attachments This file cannot be opened Download File Link URL - Lien Drive du p…" at bounding box center [675, 273] width 787 height 276
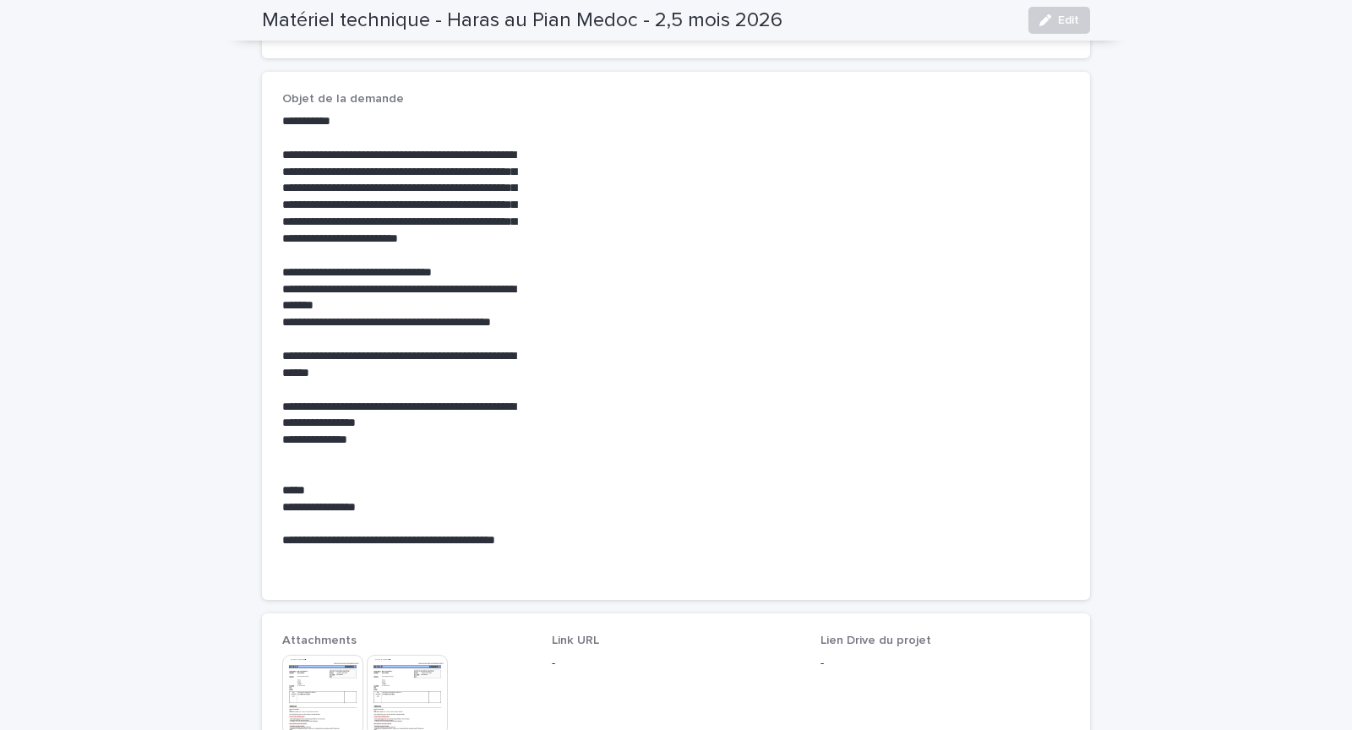
scroll to position [0, 0]
